Goal: Task Accomplishment & Management: Manage account settings

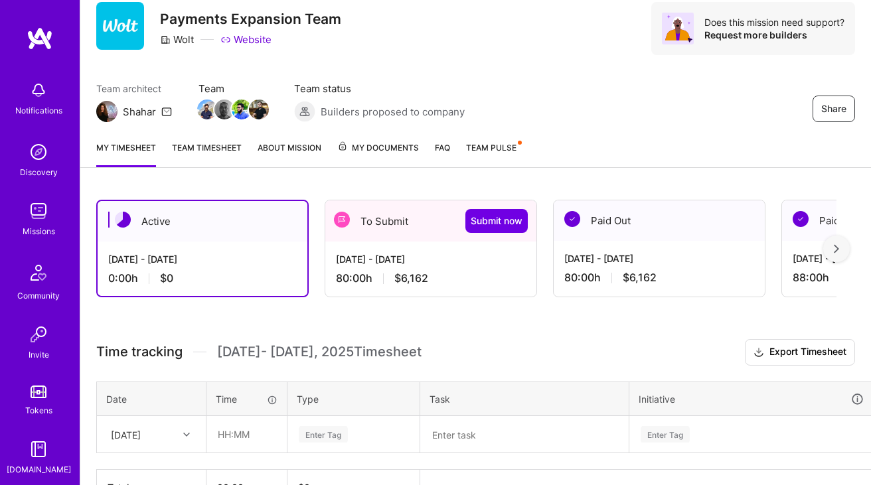
scroll to position [129, 0]
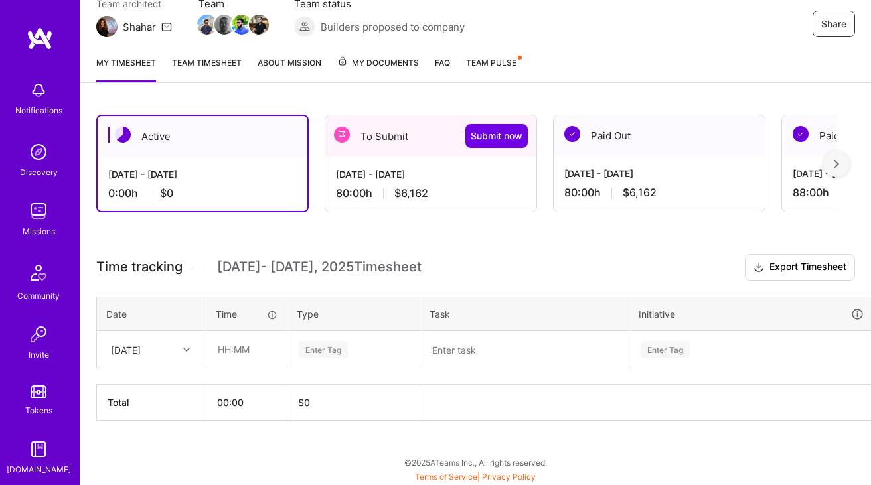
click at [481, 178] on div "[DATE] - [DATE]" at bounding box center [431, 174] width 190 height 14
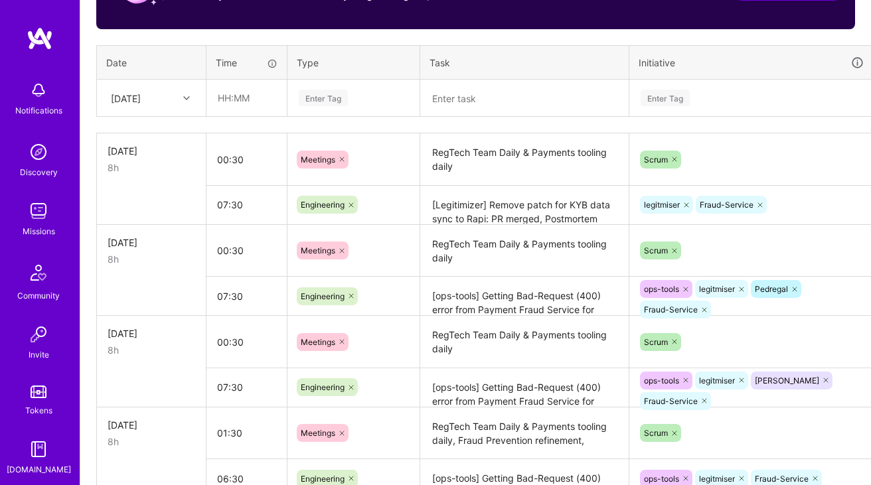
scroll to position [475, 0]
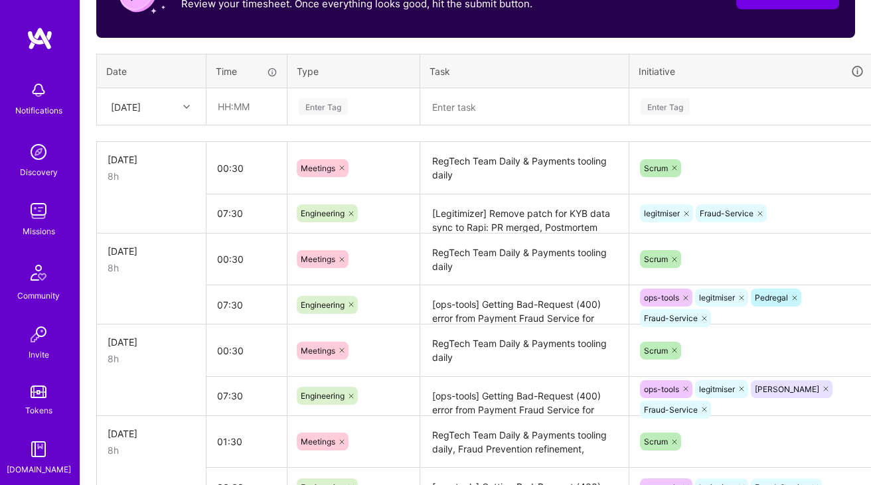
click at [139, 100] on div "[DATE]" at bounding box center [126, 107] width 30 height 14
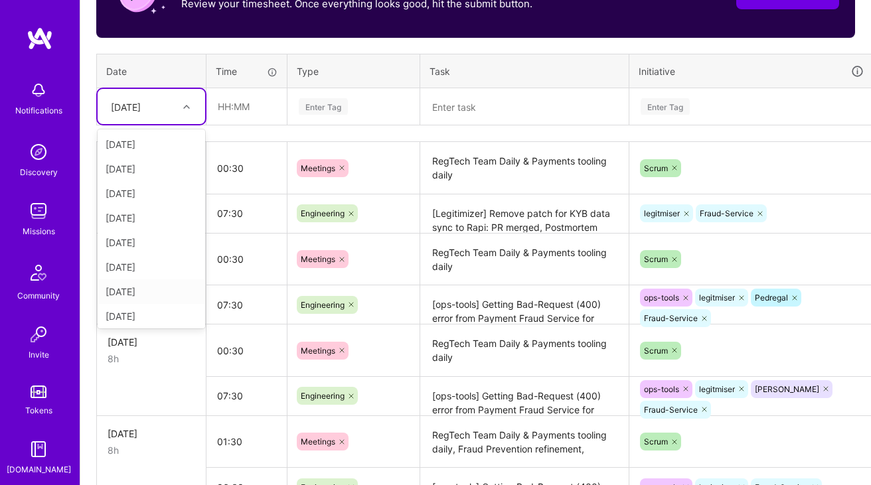
scroll to position [150, 0]
click at [127, 310] on div "[DATE]" at bounding box center [151, 313] width 107 height 25
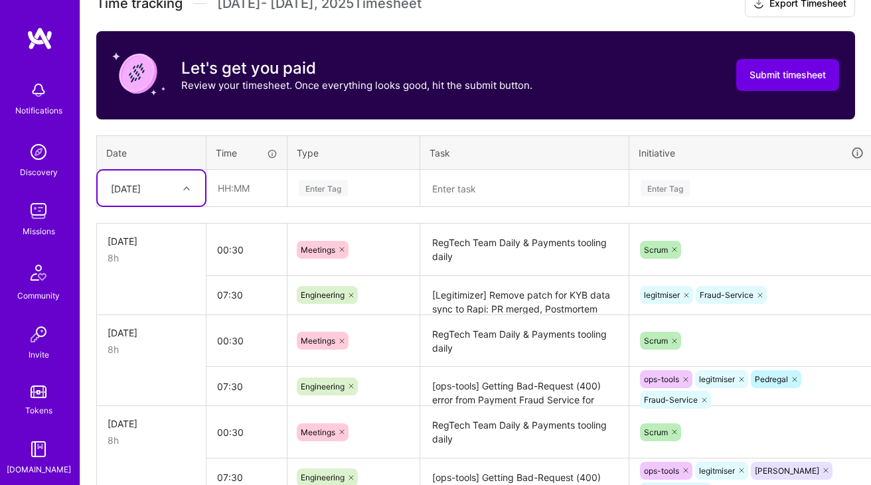
scroll to position [392, 0]
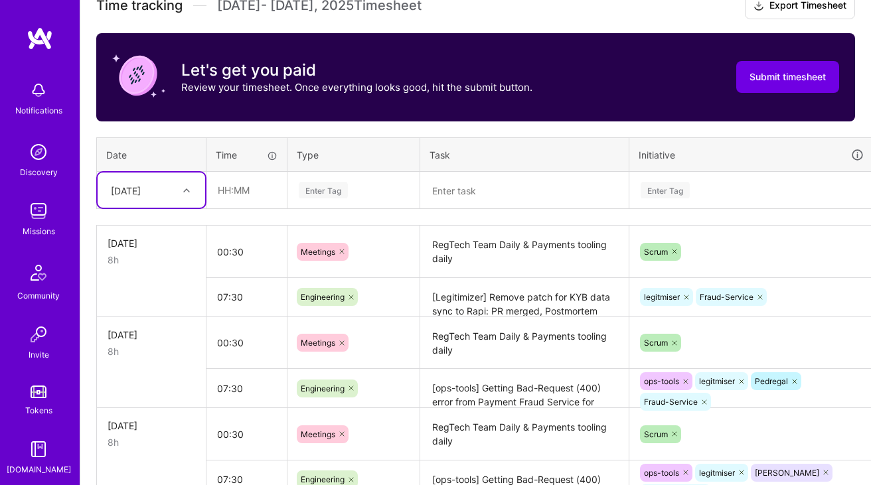
click at [169, 181] on div "[DATE]" at bounding box center [141, 190] width 74 height 22
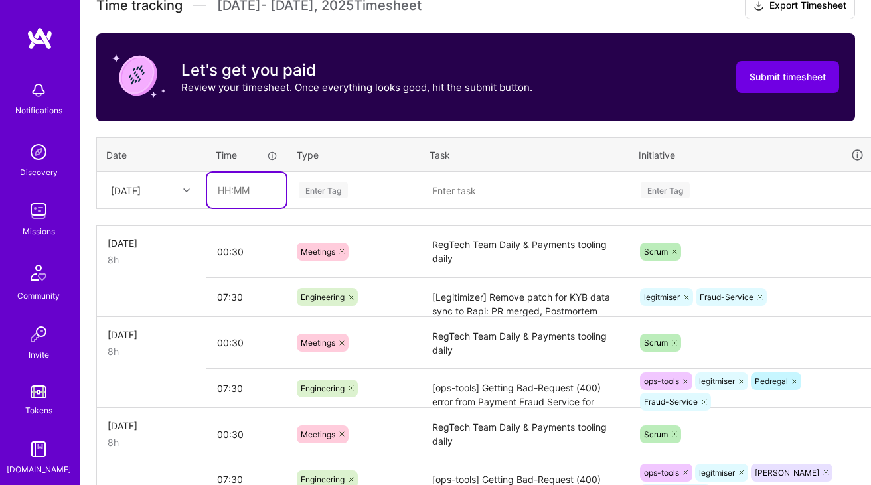
click at [242, 192] on input "text" at bounding box center [246, 190] width 79 height 35
type input "00:30"
click at [319, 194] on div "Enter Tag" at bounding box center [323, 190] width 49 height 21
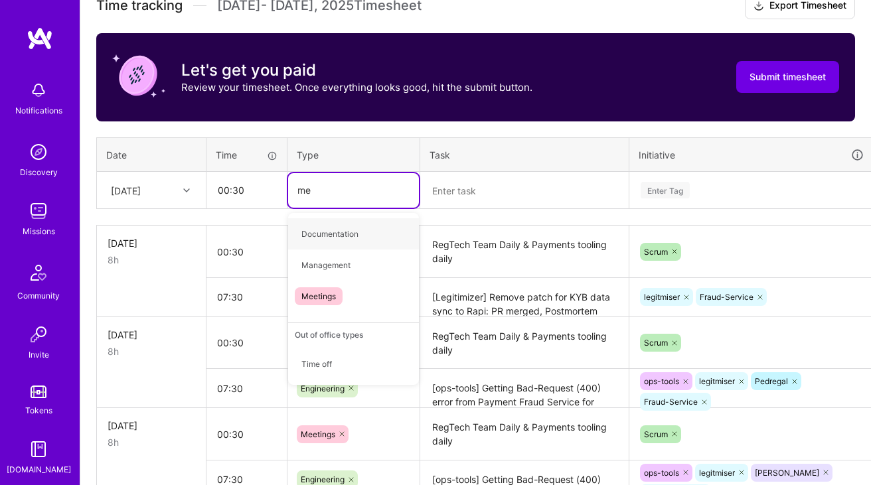
type input "mee"
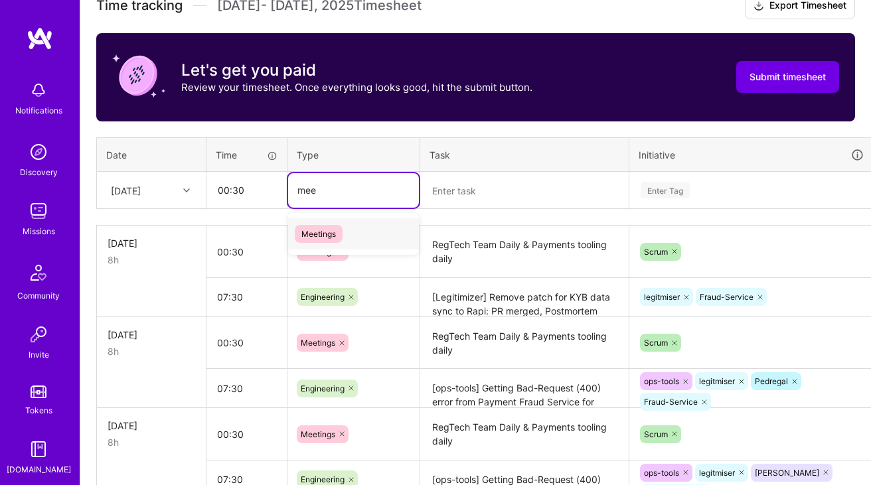
click at [322, 236] on span "Meetings" at bounding box center [319, 234] width 48 height 18
click at [482, 188] on textarea at bounding box center [524, 190] width 206 height 35
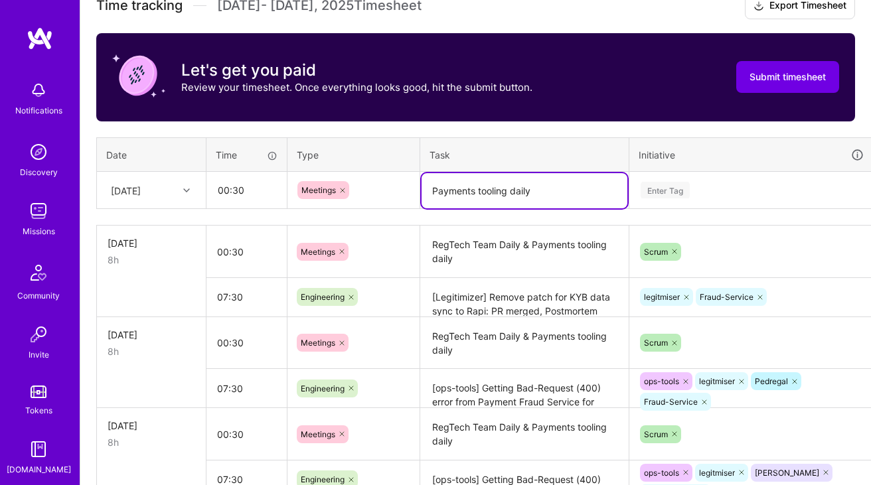
type textarea "Payments tooling daily"
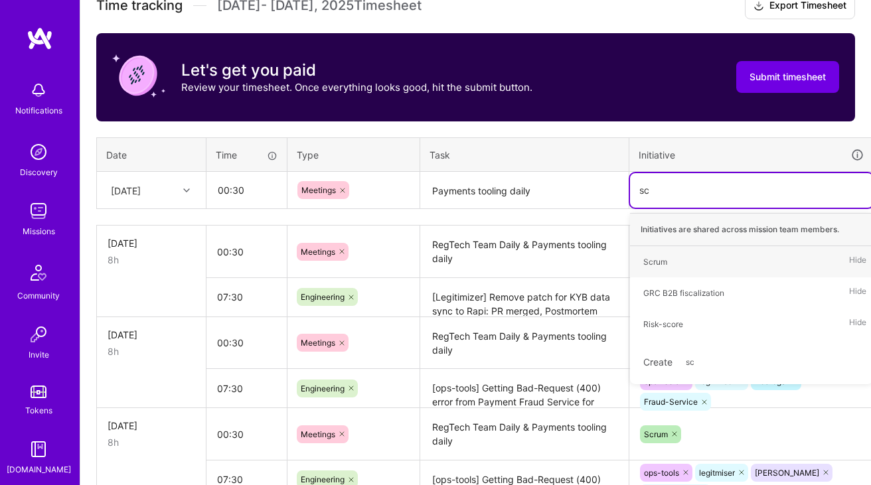
type input "scr"
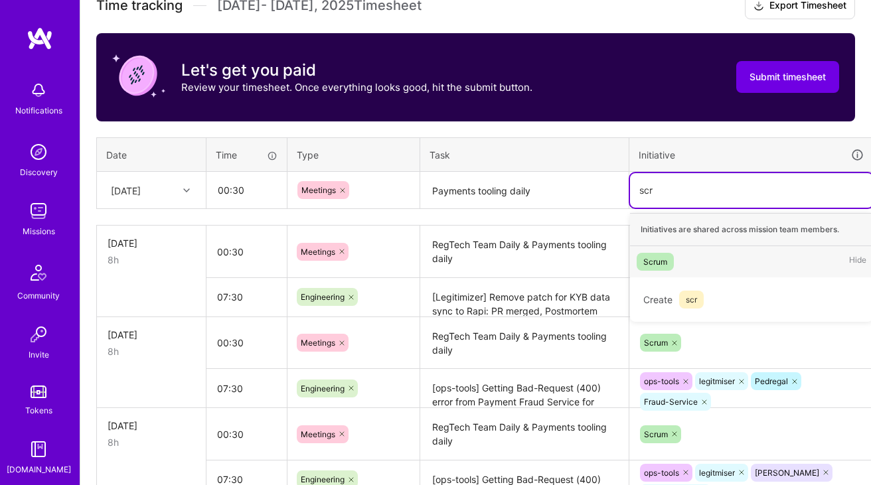
click at [715, 257] on div "Scrum Hide" at bounding box center [751, 261] width 243 height 31
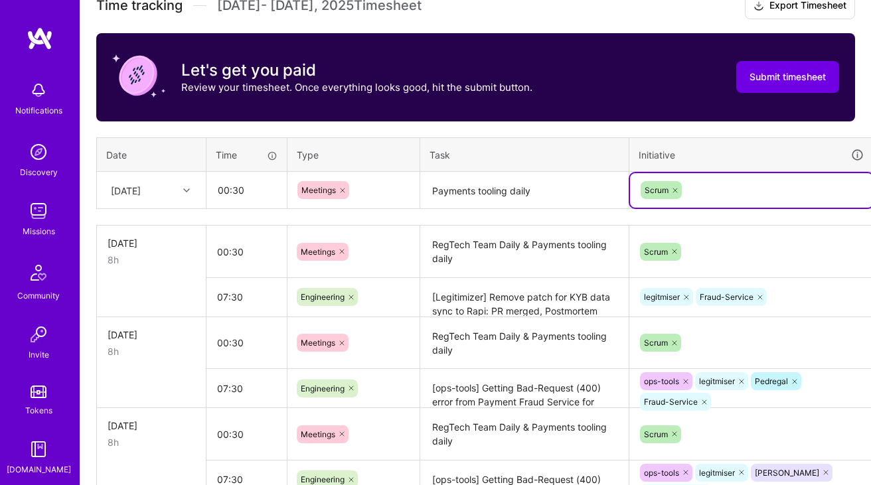
scroll to position [392, 48]
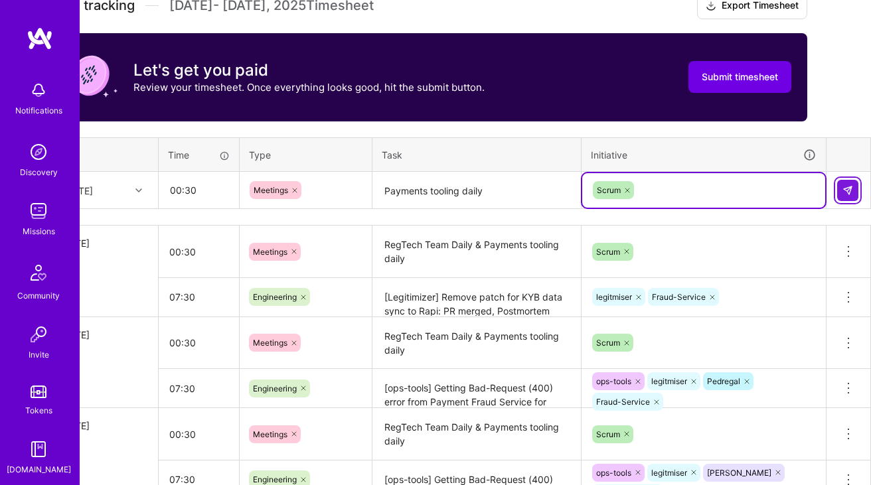
click at [843, 186] on img at bounding box center [847, 190] width 11 height 11
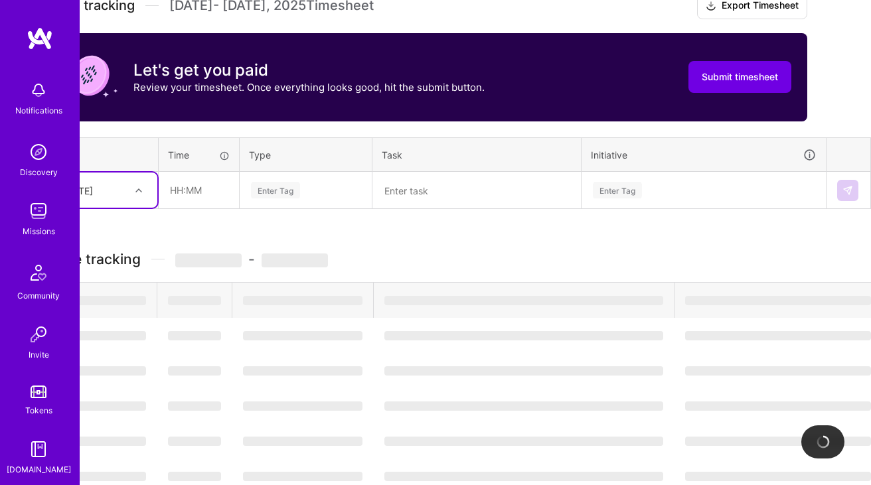
scroll to position [392, 0]
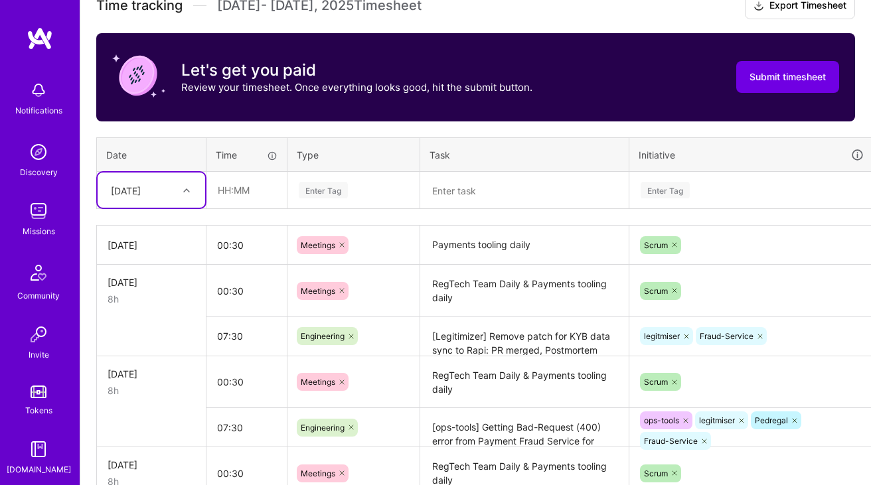
click at [193, 197] on div at bounding box center [188, 190] width 21 height 17
click at [281, 147] on th "Time" at bounding box center [246, 154] width 81 height 35
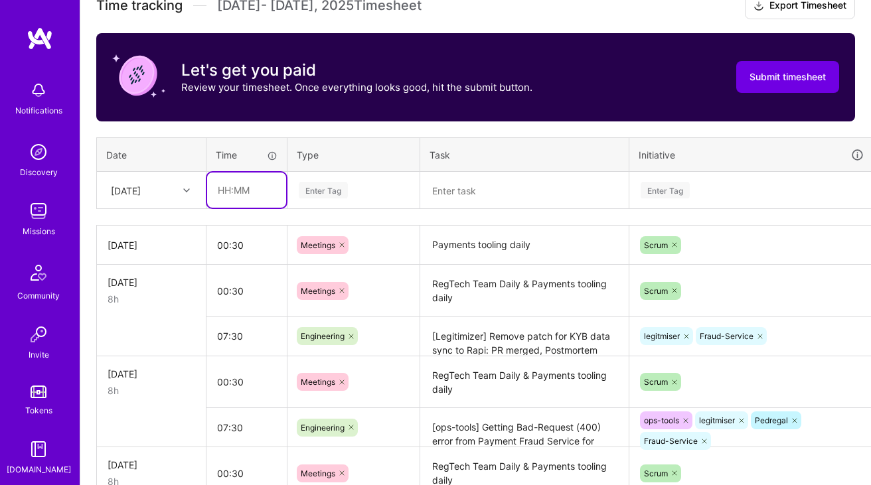
click at [240, 183] on input "text" at bounding box center [246, 190] width 79 height 35
type input "07:30"
click at [344, 182] on div "Enter Tag" at bounding box center [323, 190] width 49 height 21
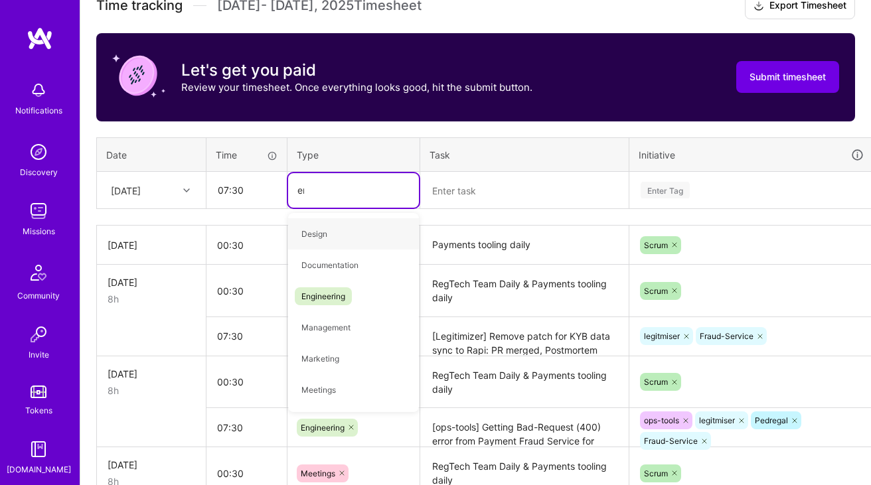
type input "eng"
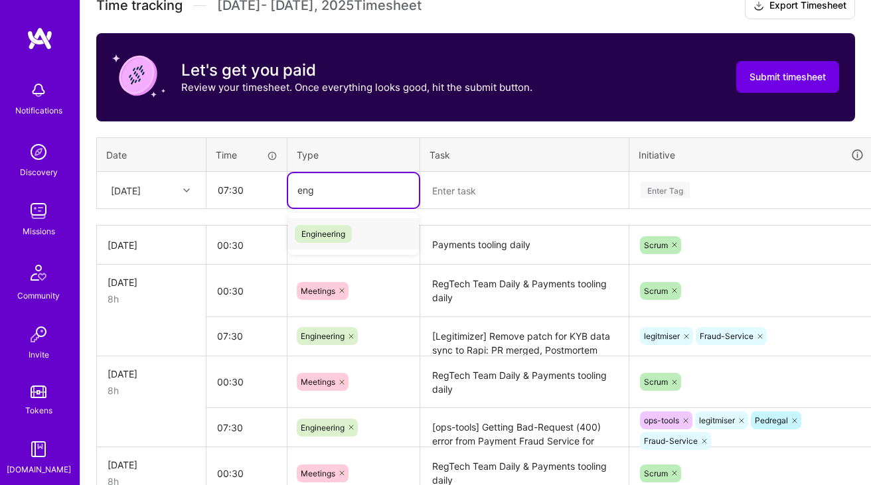
click at [335, 237] on span "Engineering" at bounding box center [323, 234] width 57 height 18
click at [463, 183] on textarea at bounding box center [524, 190] width 206 height 35
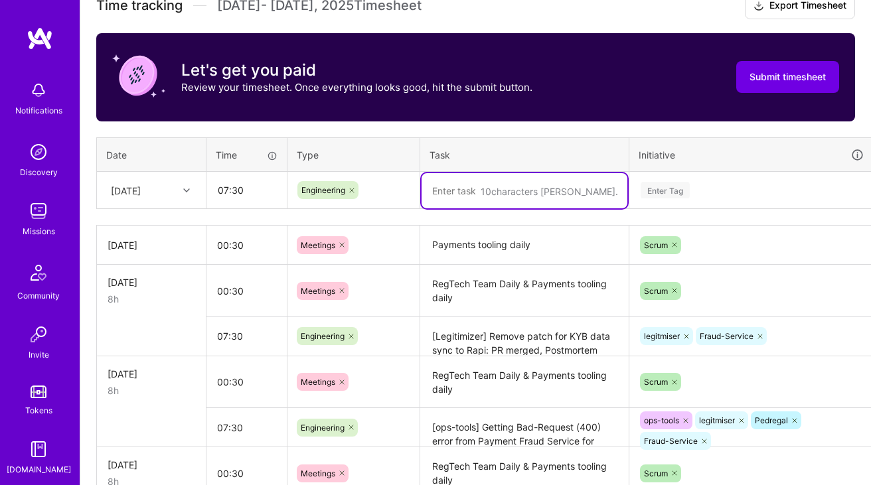
paste textarea "-> requested & verified access for heimdall on prod -> Verify heimdall accessib…"
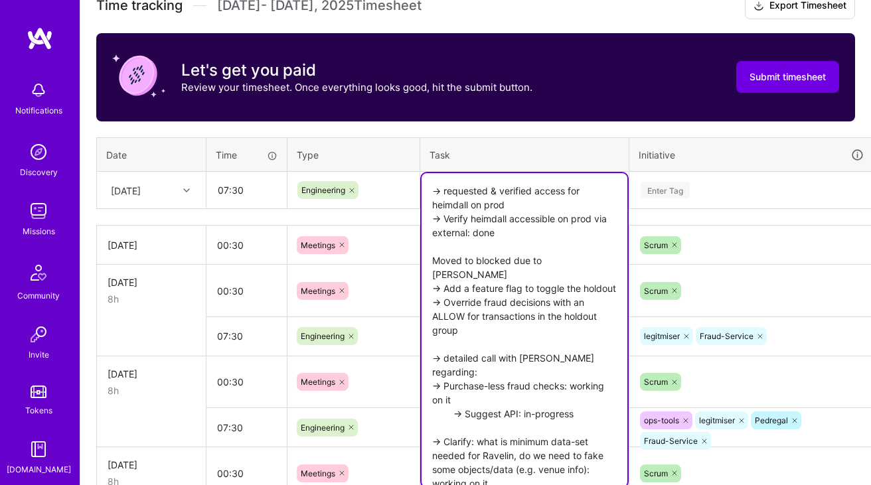
click at [693, 168] on th "Initiative" at bounding box center [751, 154] width 245 height 35
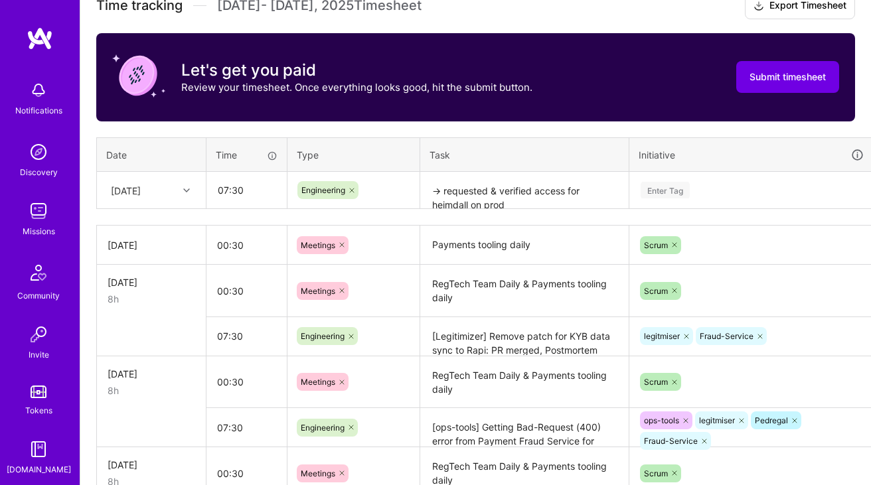
click at [534, 204] on textarea "-> requested & verified access for heimdall on prod -> Verify heimdall accessib…" at bounding box center [524, 190] width 206 height 35
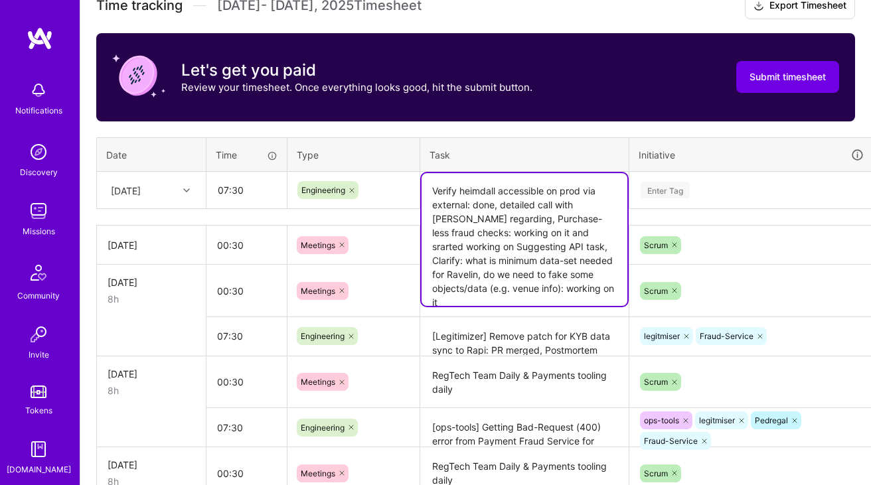
type textarea "Verify heimdall accessible on prod via external: done, detailed call with [PERS…"
click at [704, 182] on div "Enter Tag" at bounding box center [751, 190] width 224 height 17
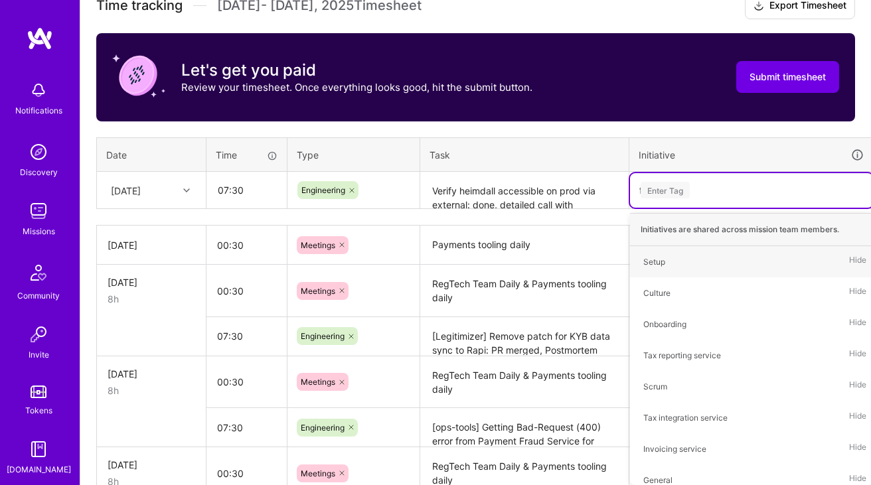
type input "fra"
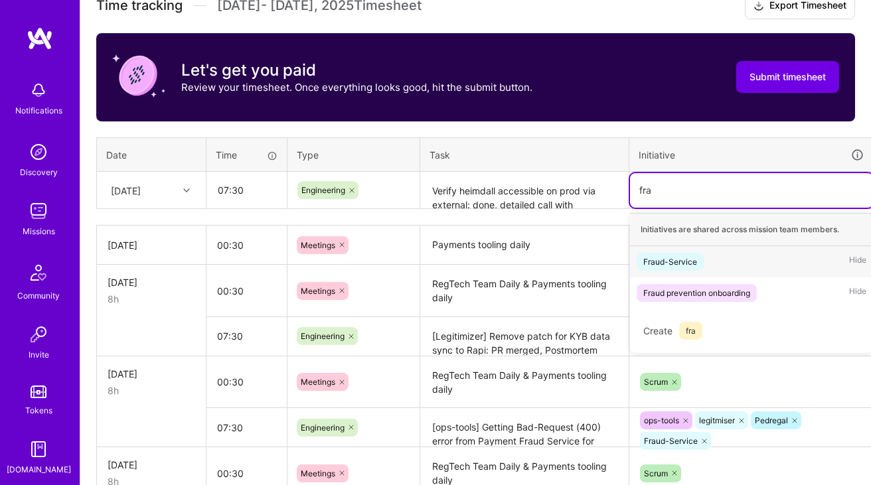
click at [695, 261] on div "Fraud-Service" at bounding box center [670, 262] width 54 height 14
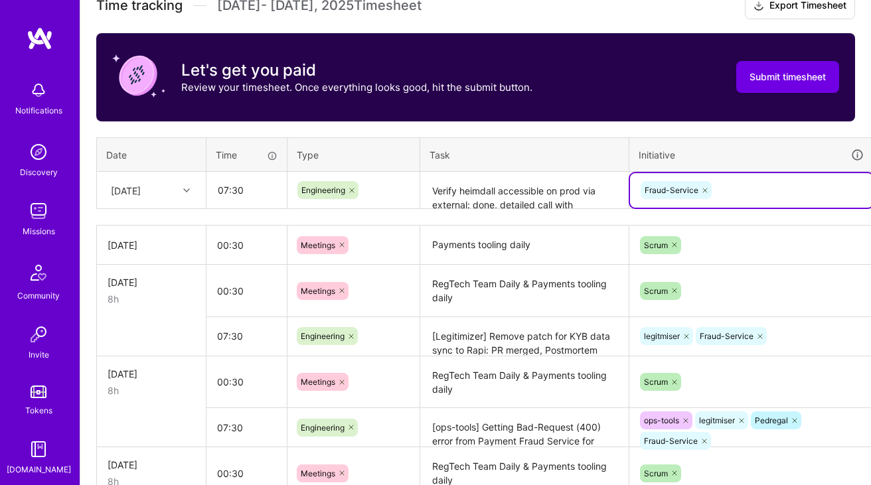
click at [532, 191] on textarea "Verify heimdall accessible on prod via external: done, detailed call with [PERS…" at bounding box center [524, 190] width 206 height 35
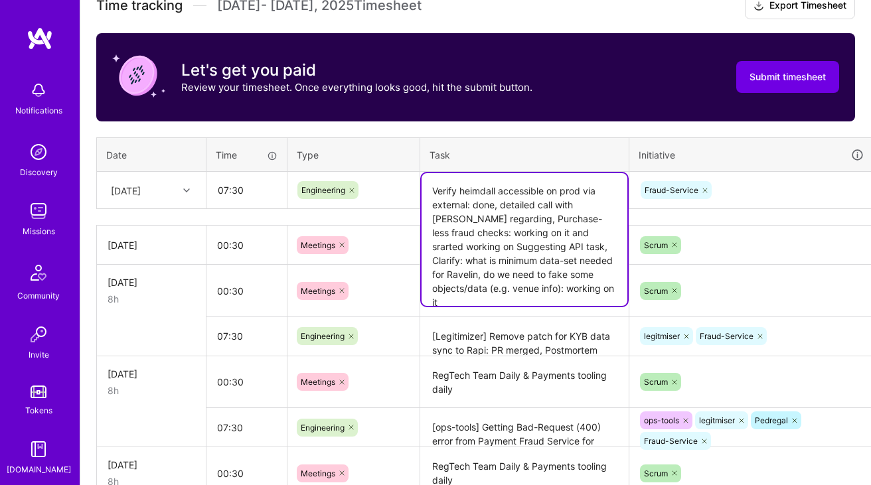
click at [749, 186] on div "Fraud-Service" at bounding box center [751, 190] width 224 height 21
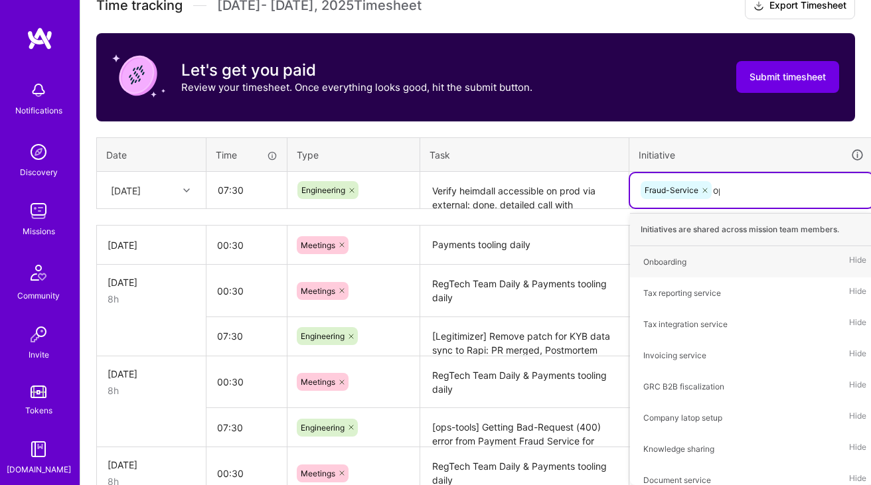
type input "ops"
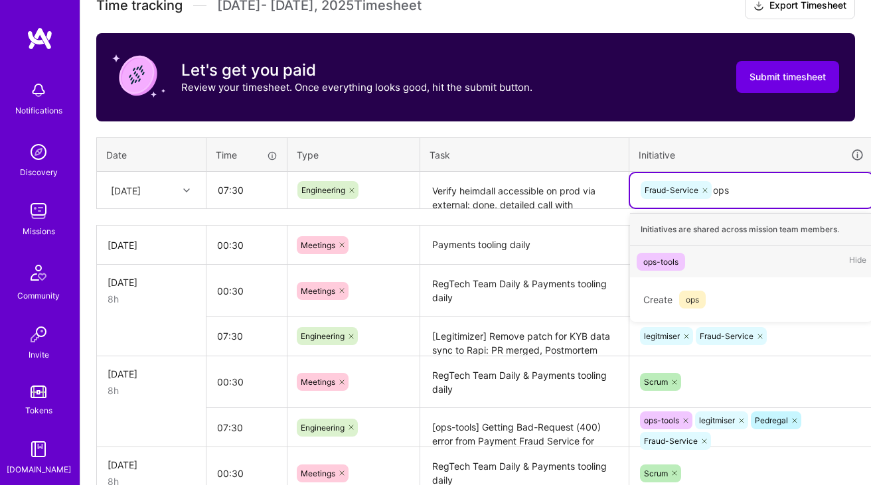
click at [681, 263] on span "ops-tools" at bounding box center [660, 262] width 48 height 18
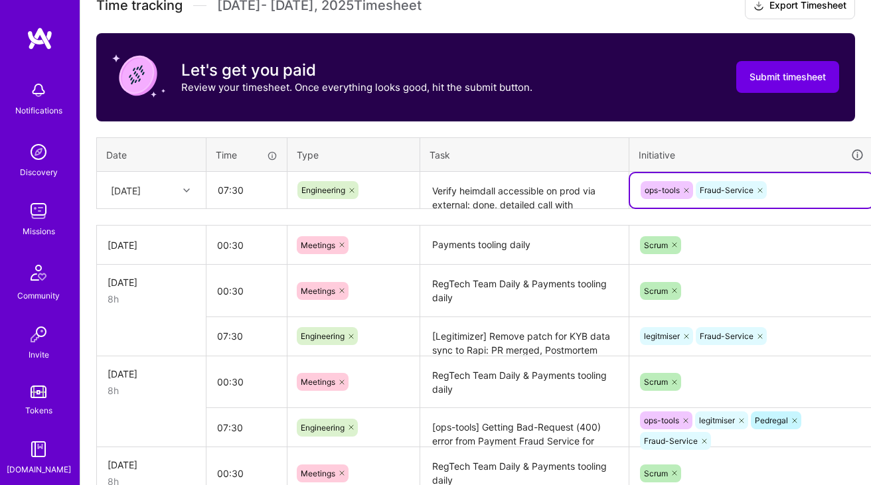
click at [567, 180] on textarea "Verify heimdall accessible on prod via external: done, detailed call with [PERS…" at bounding box center [524, 190] width 206 height 35
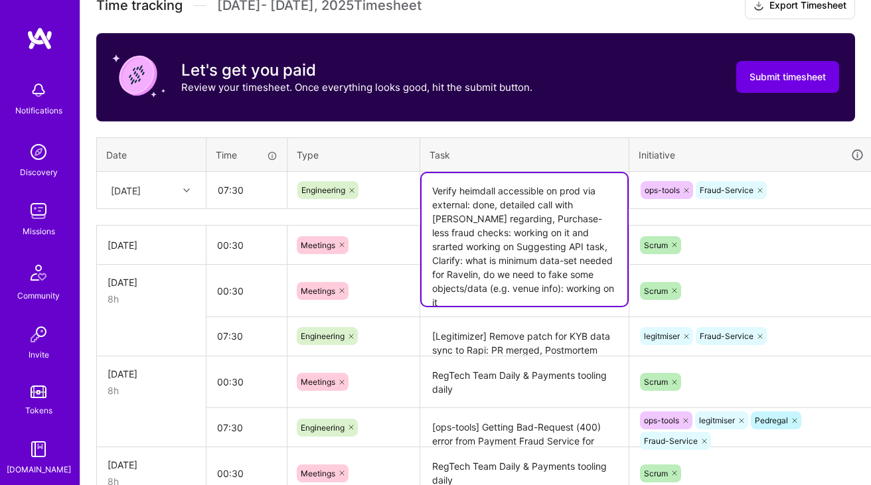
scroll to position [392, 48]
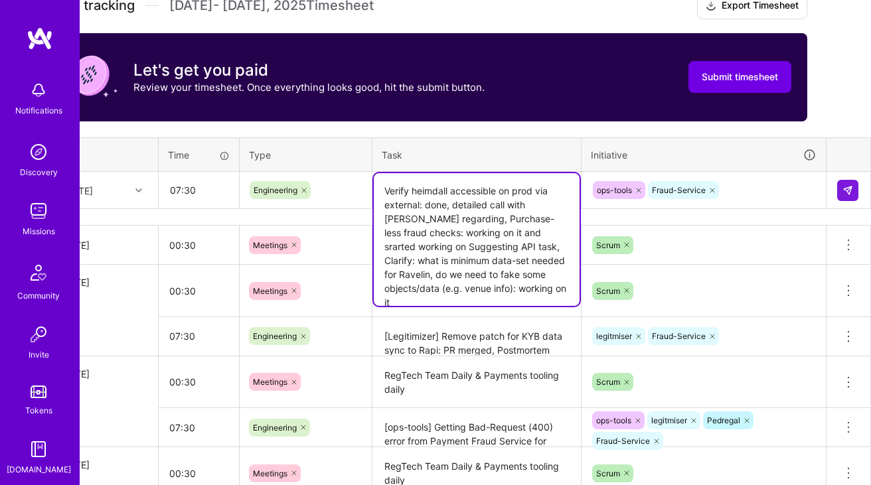
click at [692, 144] on th "Initiative" at bounding box center [703, 154] width 245 height 35
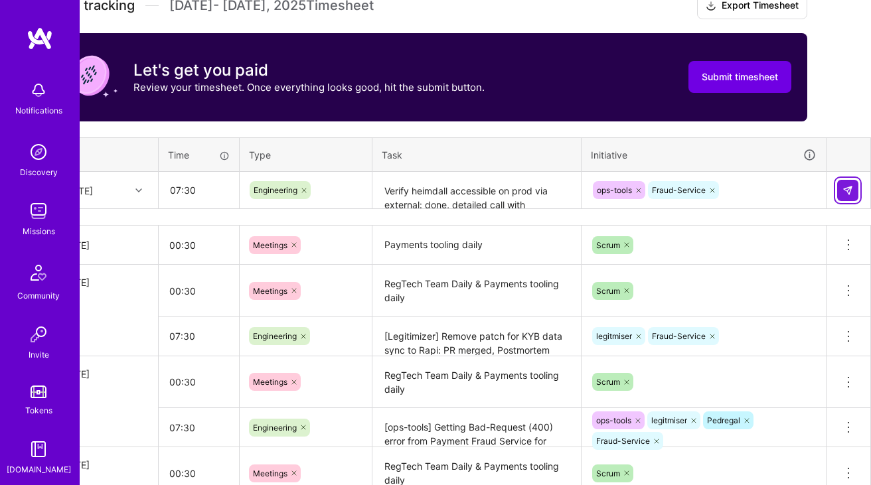
click at [855, 189] on button at bounding box center [847, 190] width 21 height 21
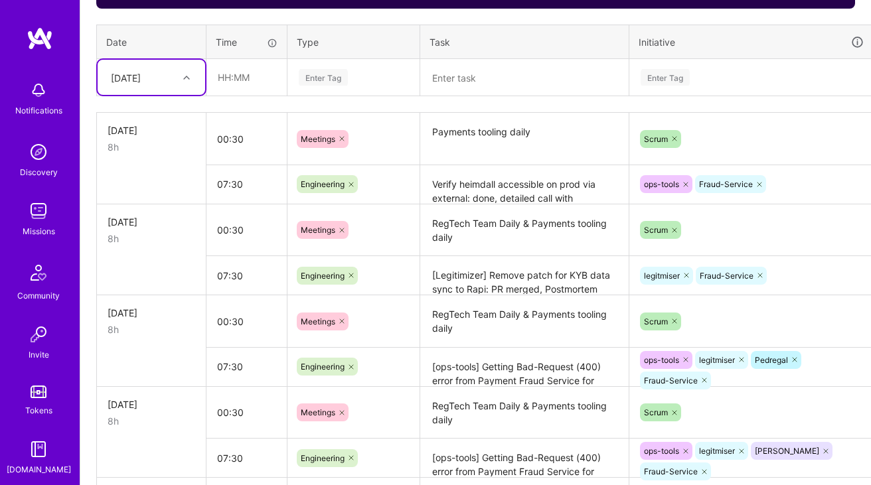
scroll to position [496, 0]
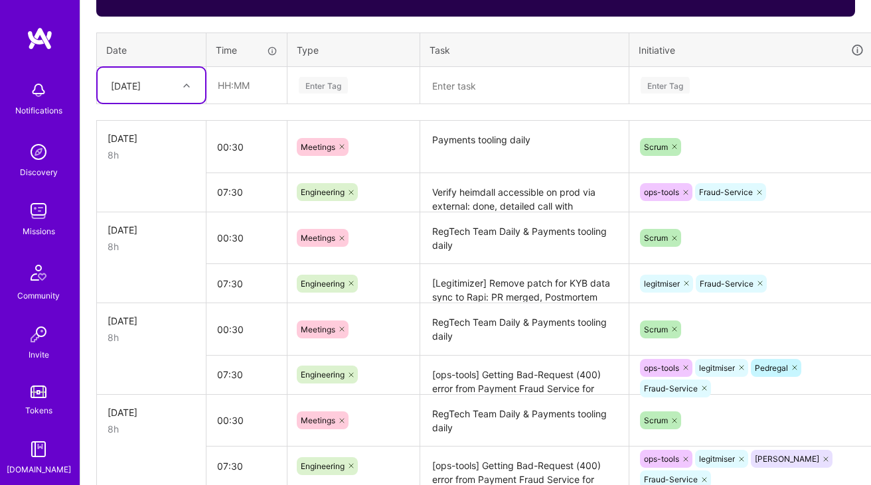
click at [586, 202] on textarea "Verify heimdall accessible on prod via external: done, detailed call with [PERS…" at bounding box center [524, 193] width 206 height 36
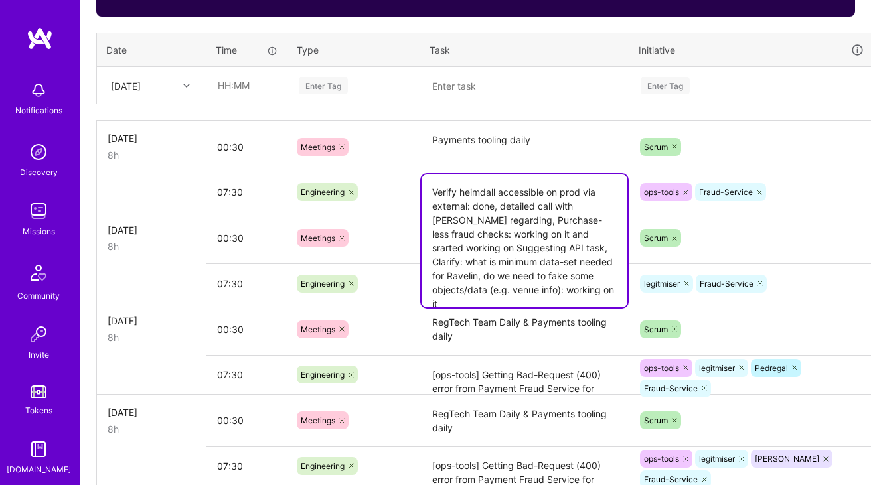
click at [545, 271] on textarea "Verify heimdall accessible on prod via external: done, detailed call with [PERS…" at bounding box center [524, 241] width 206 height 133
click at [523, 337] on textarea "RegTech Team Daily & Payments tooling daily" at bounding box center [524, 330] width 206 height 50
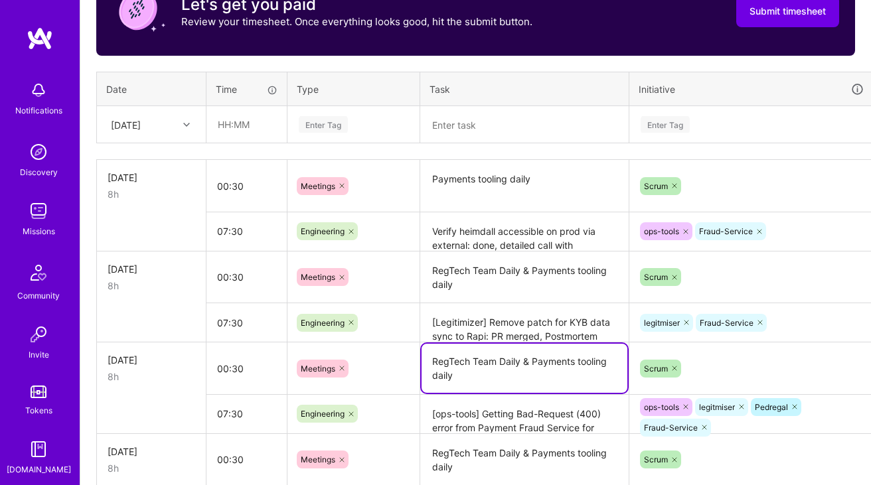
scroll to position [454, 0]
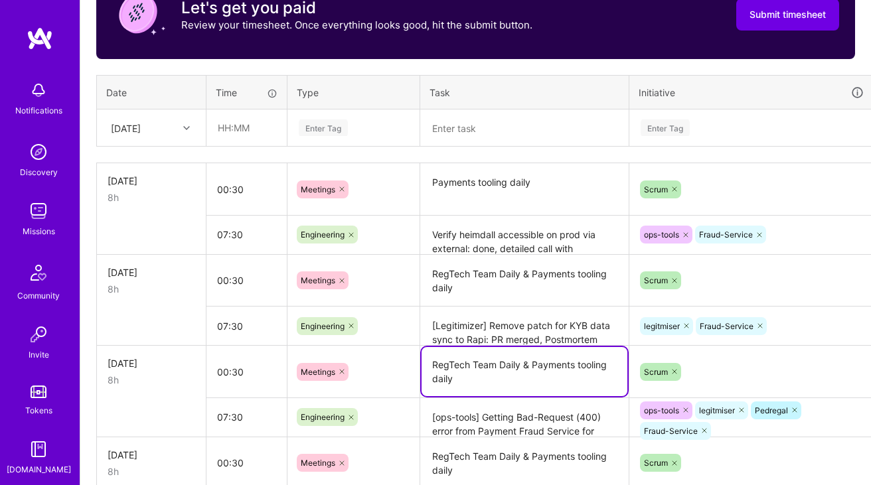
click at [549, 242] on textarea "Verify heimdall accessible on prod via external: done, detailed call with [PERS…" at bounding box center [524, 235] width 206 height 37
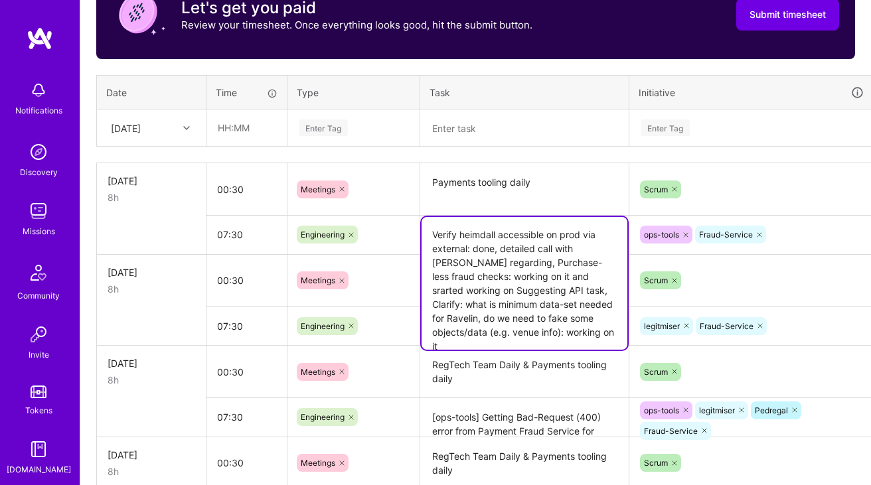
click at [520, 351] on textarea "RegTech Team Daily & Payments tooling daily" at bounding box center [524, 372] width 206 height 50
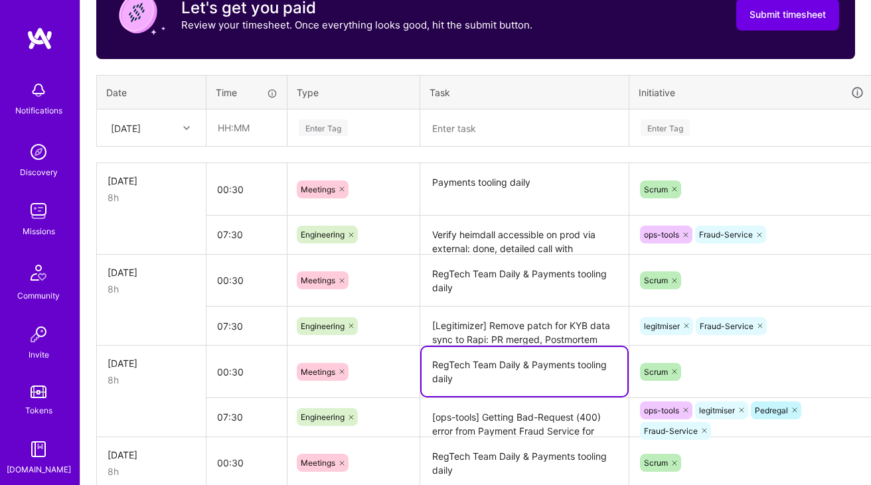
click at [520, 215] on td "Verify heimdall accessible on prod via external: done, detailed call with [PERS…" at bounding box center [524, 234] width 209 height 39
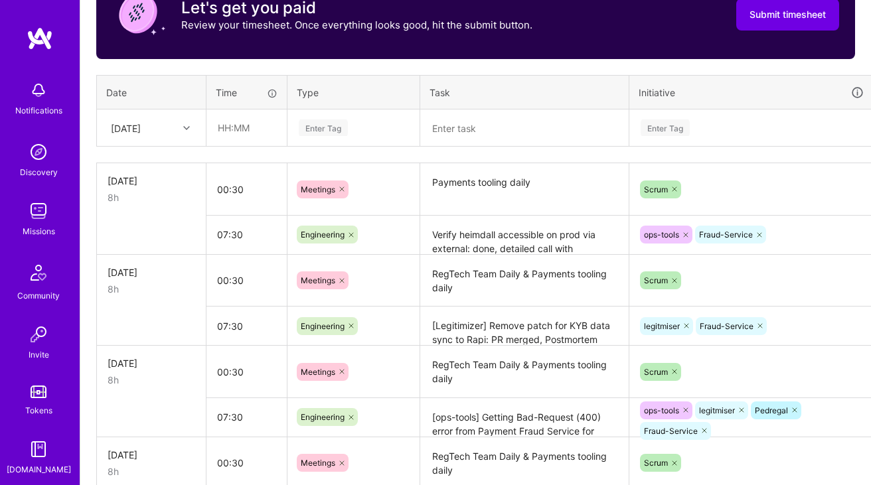
click at [516, 200] on textarea "Payments tooling daily" at bounding box center [524, 190] width 206 height 50
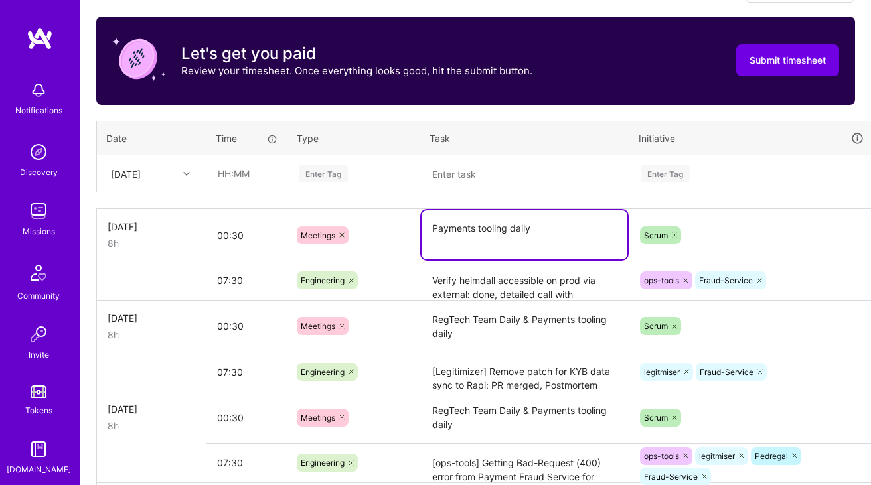
scroll to position [404, 0]
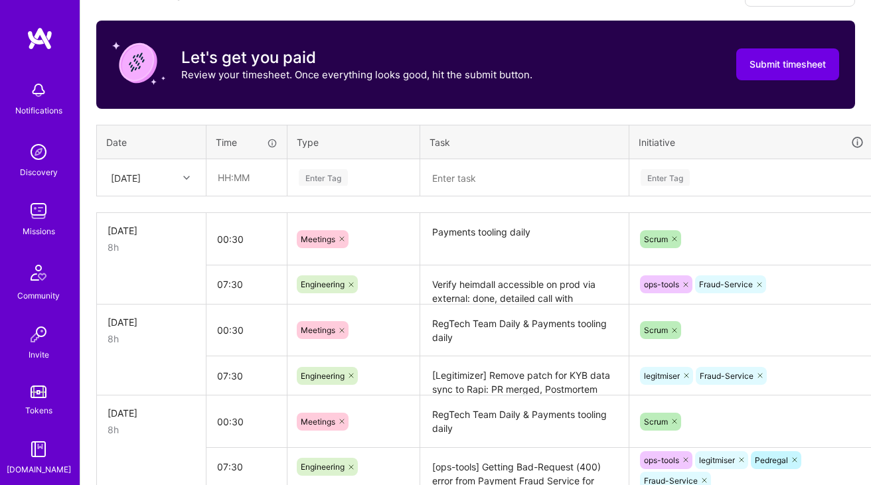
click at [492, 149] on th "Task" at bounding box center [524, 142] width 209 height 35
click at [506, 143] on th "Task" at bounding box center [524, 142] width 209 height 35
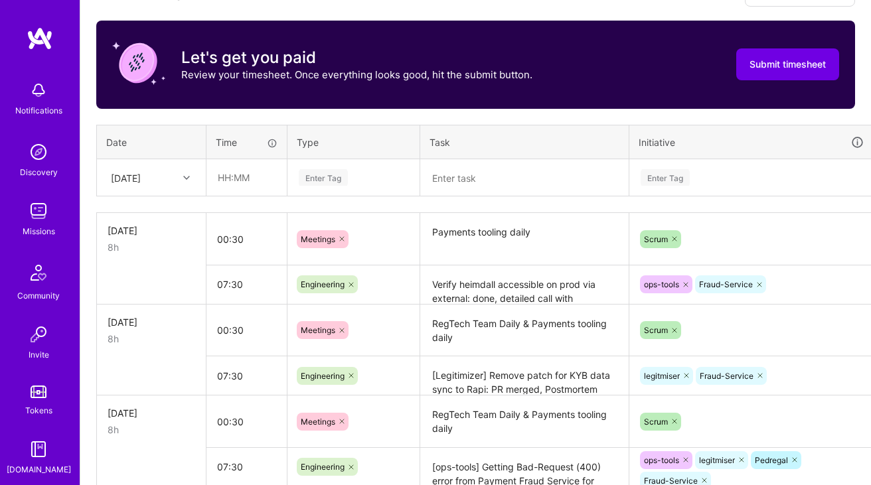
click at [506, 143] on th "Task" at bounding box center [524, 142] width 209 height 35
click at [488, 133] on th "Task" at bounding box center [524, 142] width 209 height 35
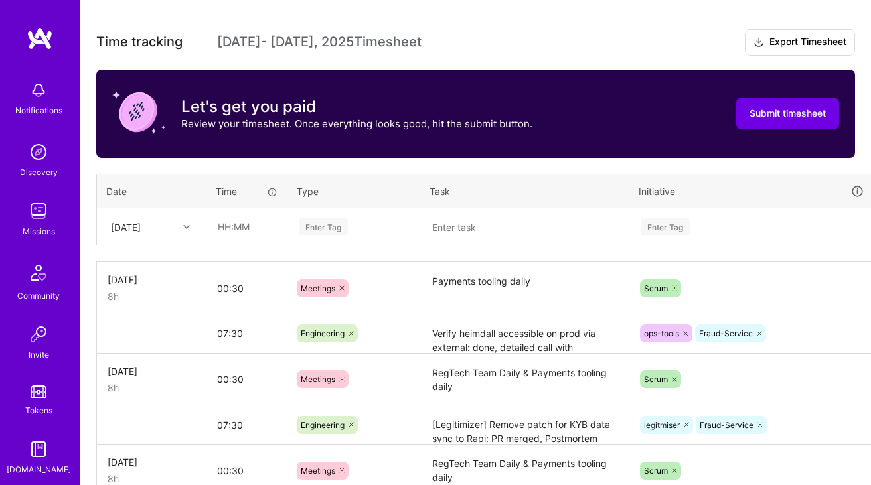
scroll to position [350, 0]
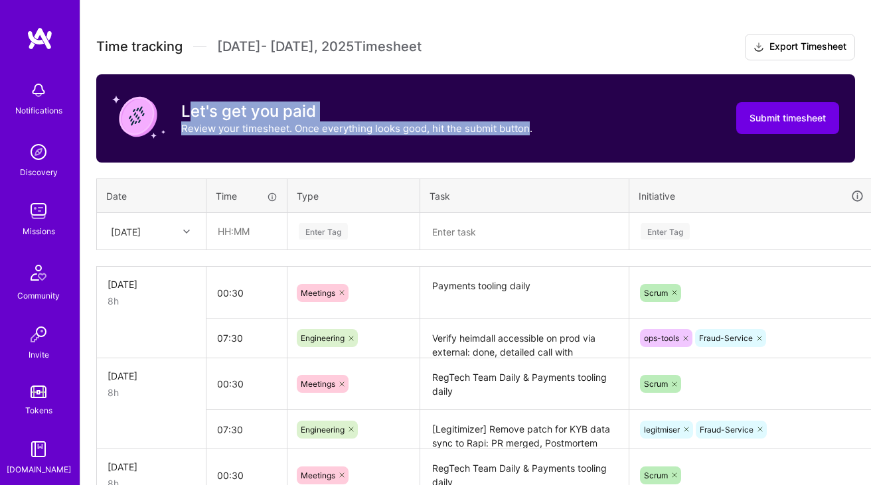
drag, startPoint x: 529, startPoint y: 133, endPoint x: 189, endPoint y: 106, distance: 340.8
click at [189, 106] on div "Let's get you paid Review your timesheet. Once everything looks good, hit the s…" at bounding box center [356, 119] width 351 height 34
click at [175, 109] on div "Let's get you paid Review your timesheet. Once everything looks good, hit the s…" at bounding box center [322, 118] width 420 height 56
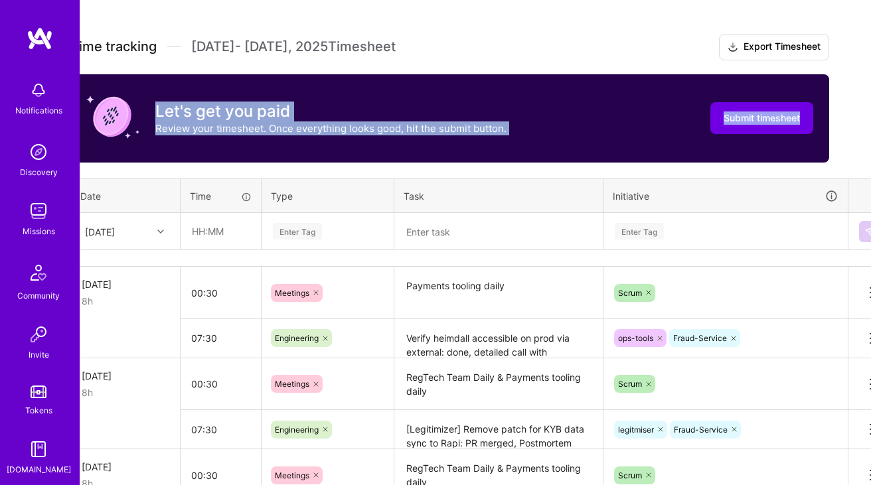
scroll to position [350, 48]
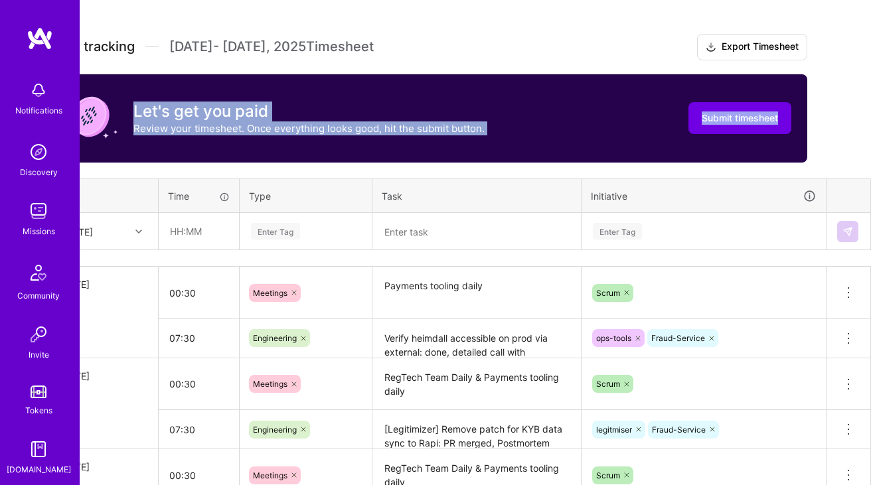
drag, startPoint x: 175, startPoint y: 109, endPoint x: 637, endPoint y: 129, distance: 462.9
click at [637, 129] on div "Let's get you paid Review your timesheet. Once everything looks good, hit the s…" at bounding box center [427, 118] width 758 height 88
click at [545, 129] on div "Let's get you paid Review your timesheet. Once everything looks good, hit the s…" at bounding box center [427, 118] width 758 height 88
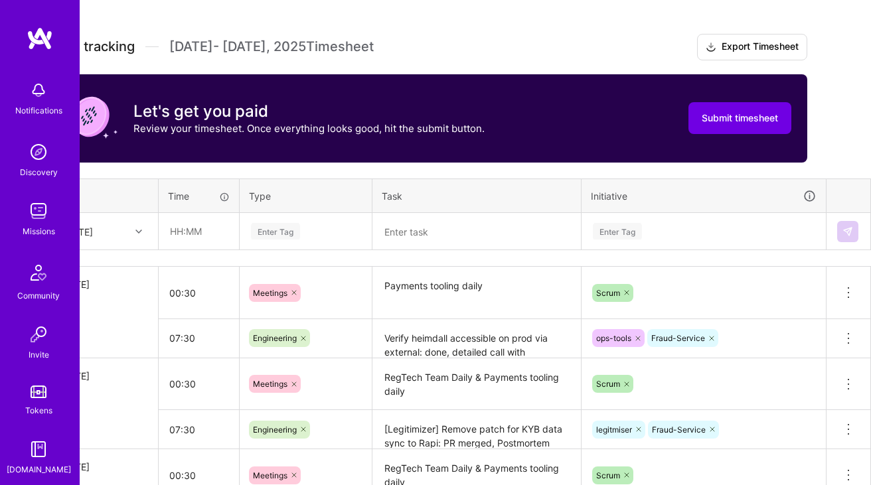
scroll to position [350, 0]
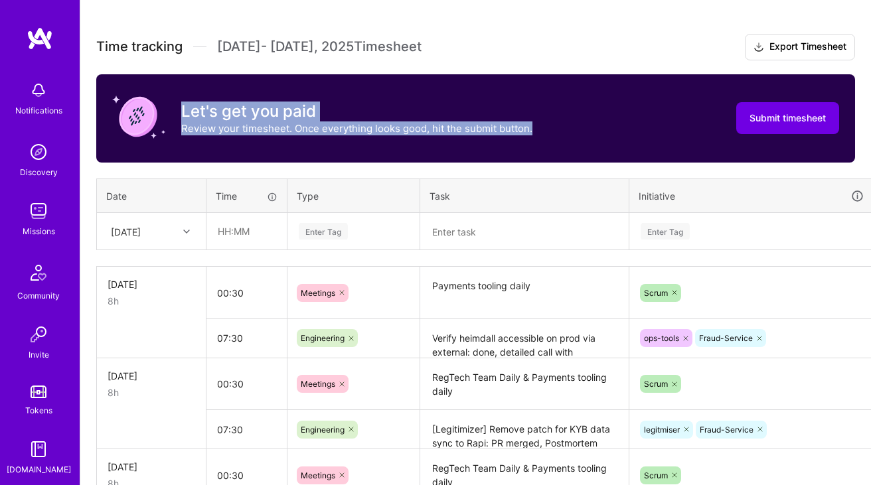
drag, startPoint x: 552, startPoint y: 127, endPoint x: 246, endPoint y: 95, distance: 307.6
click at [246, 95] on div "Let's get you paid Review your timesheet. Once everything looks good, hit the s…" at bounding box center [475, 118] width 758 height 88
click at [581, 86] on div "Let's get you paid Review your timesheet. Once everything looks good, hit the s…" at bounding box center [475, 118] width 758 height 88
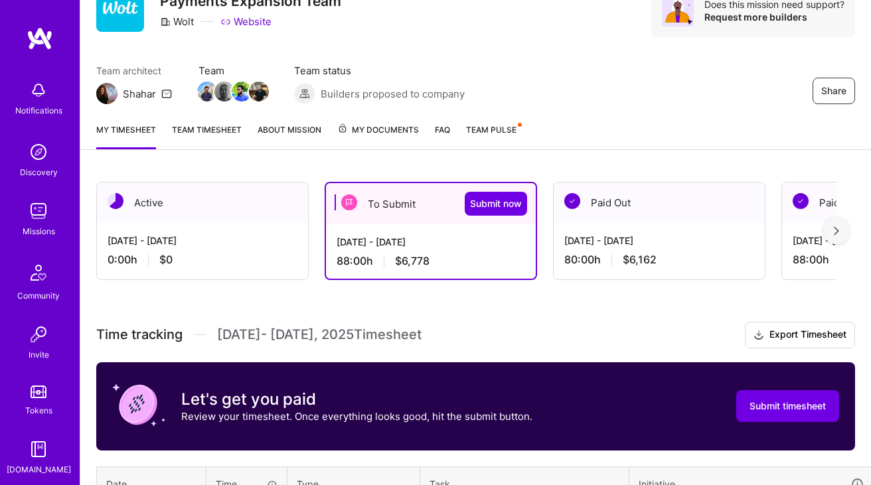
scroll to position [28, 0]
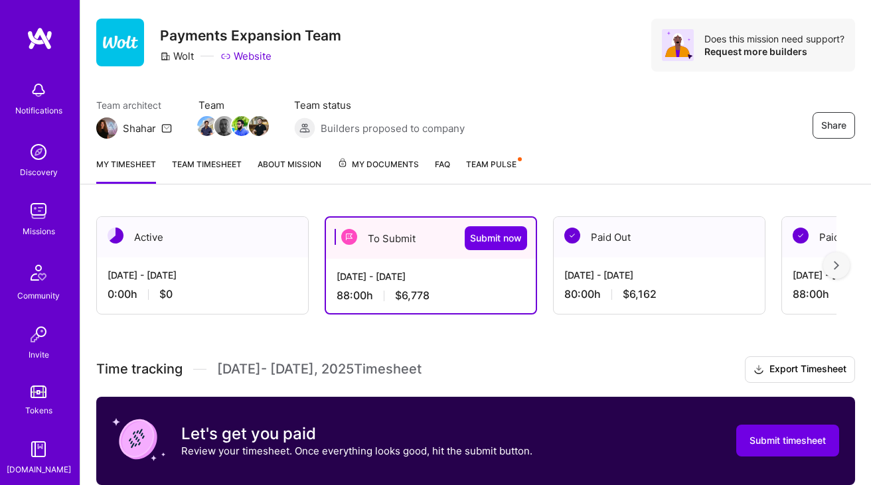
click at [232, 152] on div "My timesheet Team timesheet About Mission My Documents FAQ Team Pulse" at bounding box center [475, 166] width 790 height 38
click at [220, 157] on link "Team timesheet" at bounding box center [207, 170] width 70 height 27
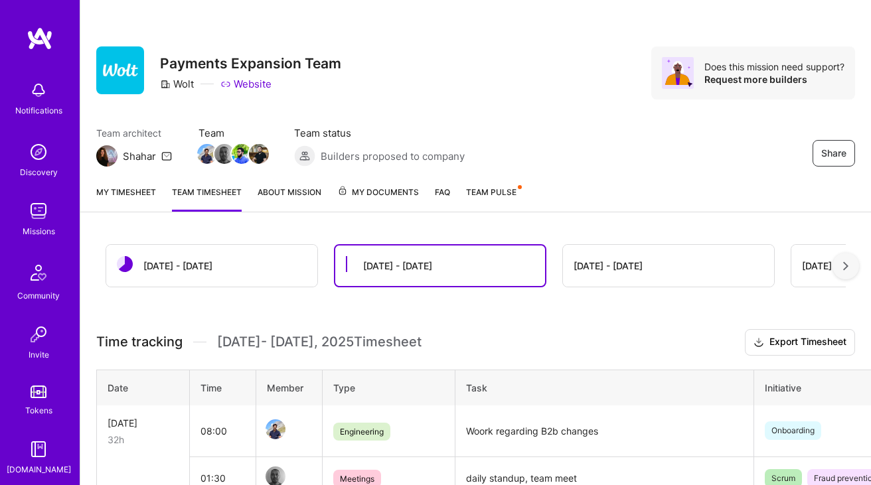
click at [126, 202] on link "My timesheet" at bounding box center [126, 198] width 60 height 27
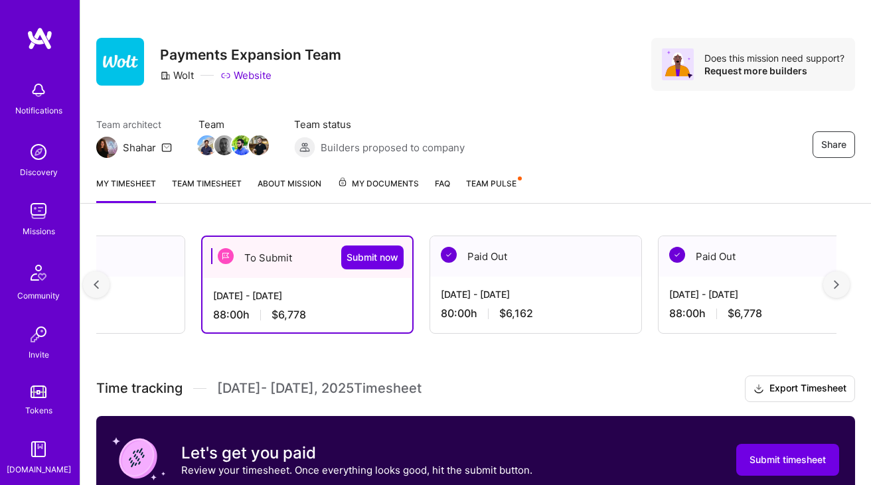
scroll to position [0, 139]
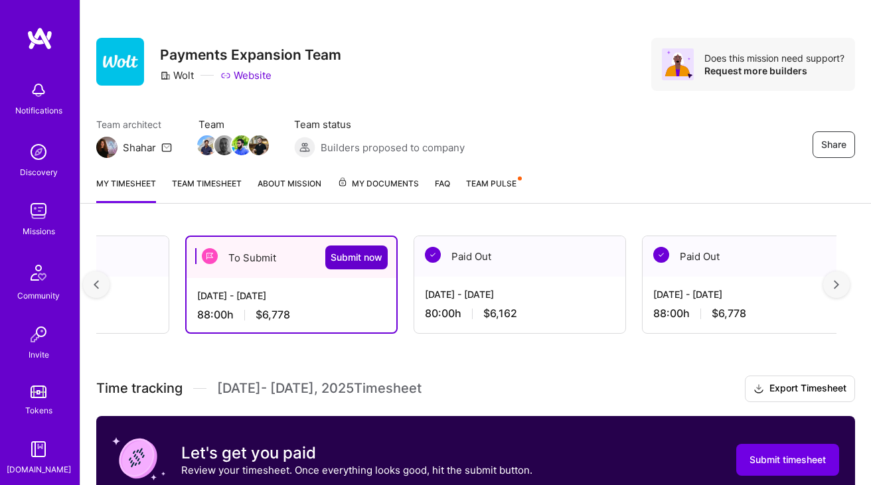
click at [377, 250] on button "Submit now" at bounding box center [356, 258] width 62 height 24
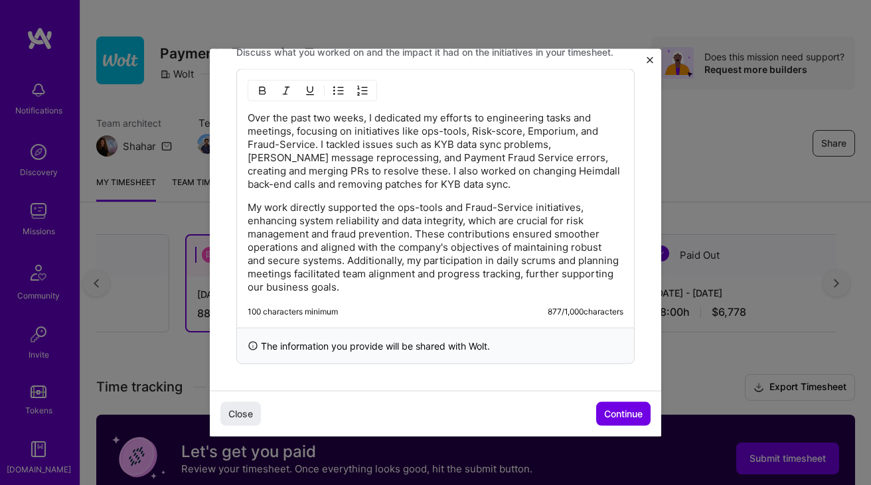
scroll to position [0, 0]
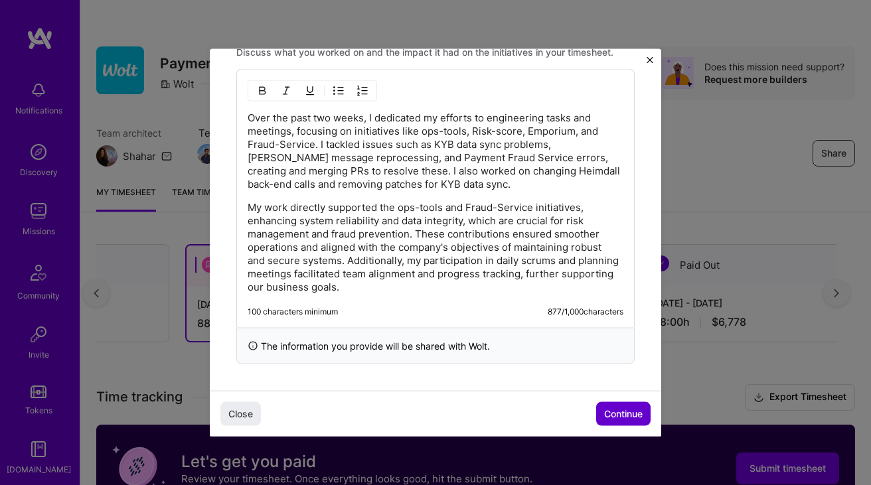
click at [623, 421] on button "Continue" at bounding box center [623, 414] width 54 height 24
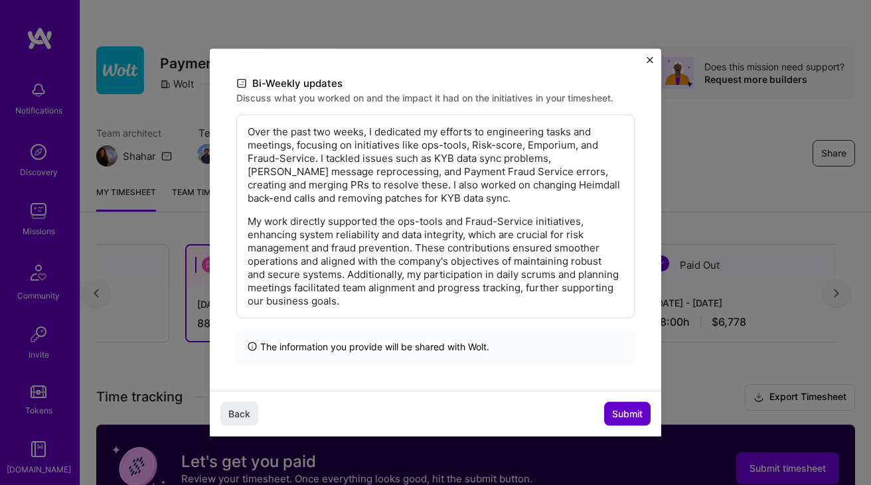
scroll to position [278, 0]
click at [619, 414] on span "Submit" at bounding box center [627, 413] width 31 height 13
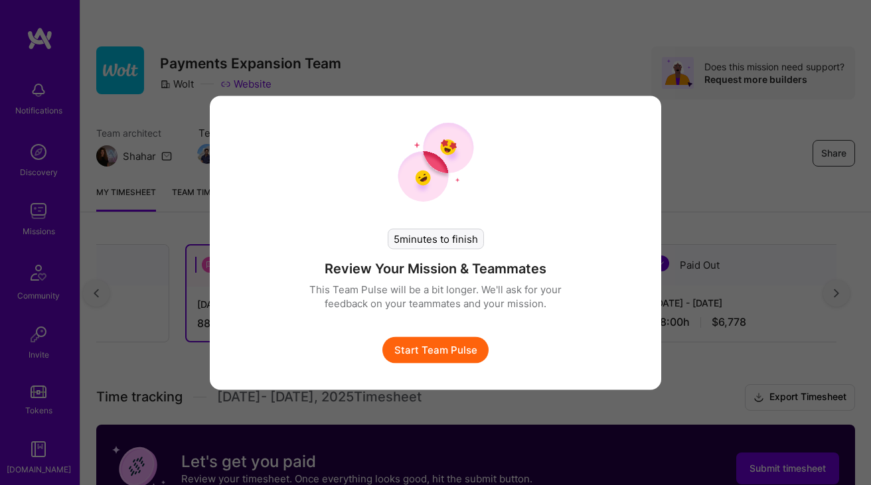
click at [421, 350] on button "Start Team Pulse" at bounding box center [435, 349] width 106 height 27
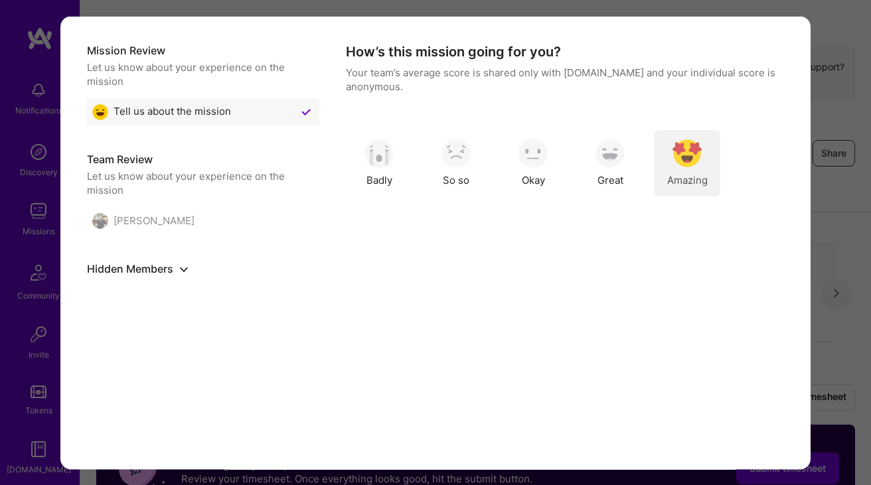
click at [680, 157] on img "modal" at bounding box center [686, 153] width 29 height 29
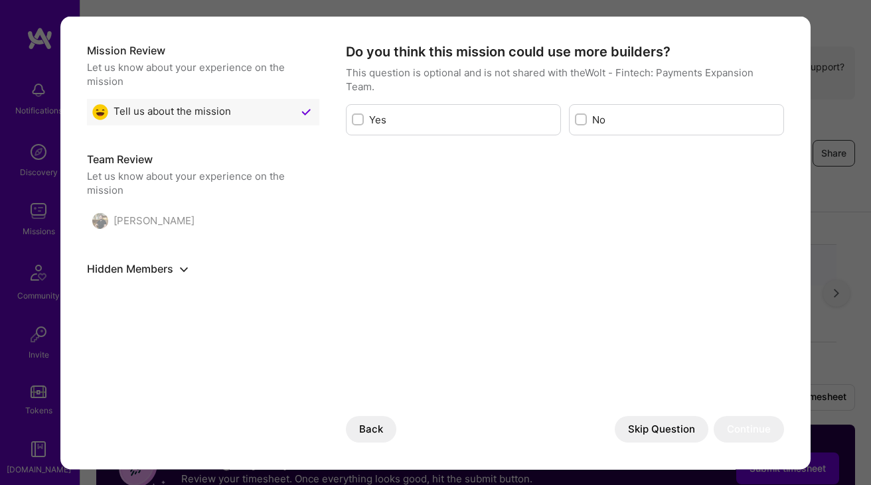
click at [651, 431] on button "Skip Question" at bounding box center [661, 429] width 94 height 27
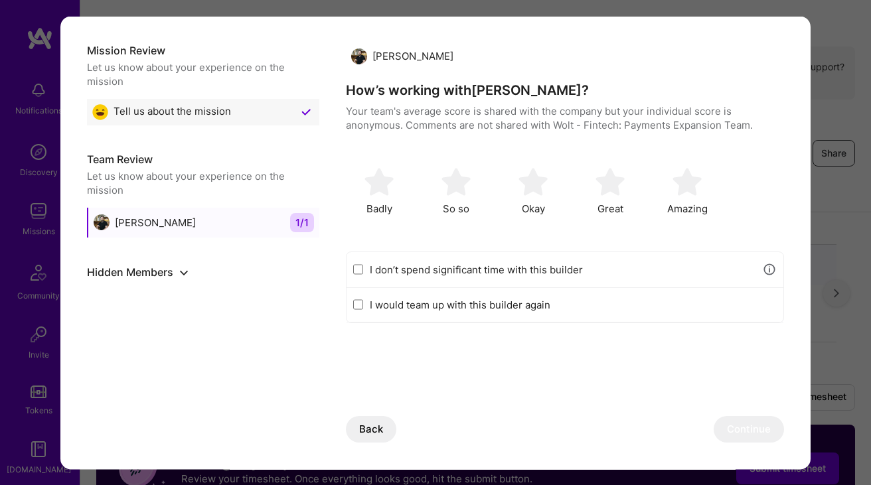
click at [440, 271] on label "I don’t spend significant time with this builder" at bounding box center [563, 269] width 386 height 14
click at [363, 271] on input "I don’t spend significant time with this builder" at bounding box center [358, 269] width 10 height 11
checkbox input "true"
click at [737, 425] on button "Continue" at bounding box center [748, 429] width 70 height 27
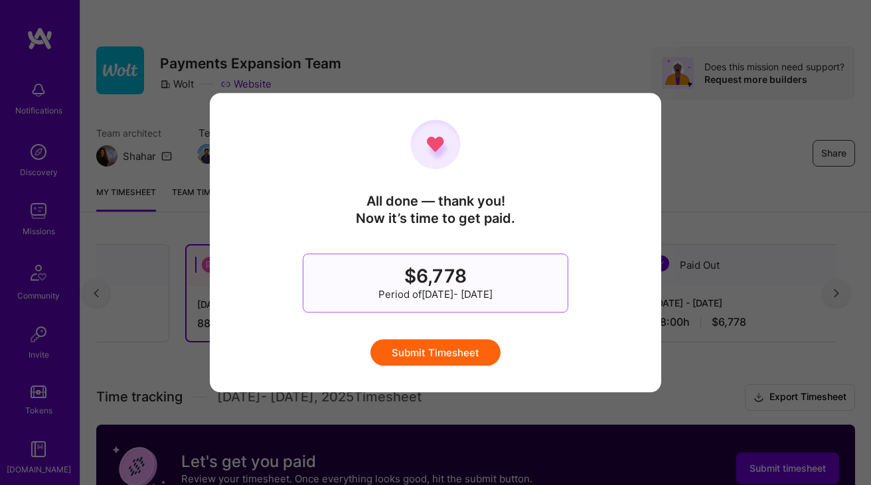
click at [431, 352] on button "Submit Timesheet" at bounding box center [435, 352] width 130 height 27
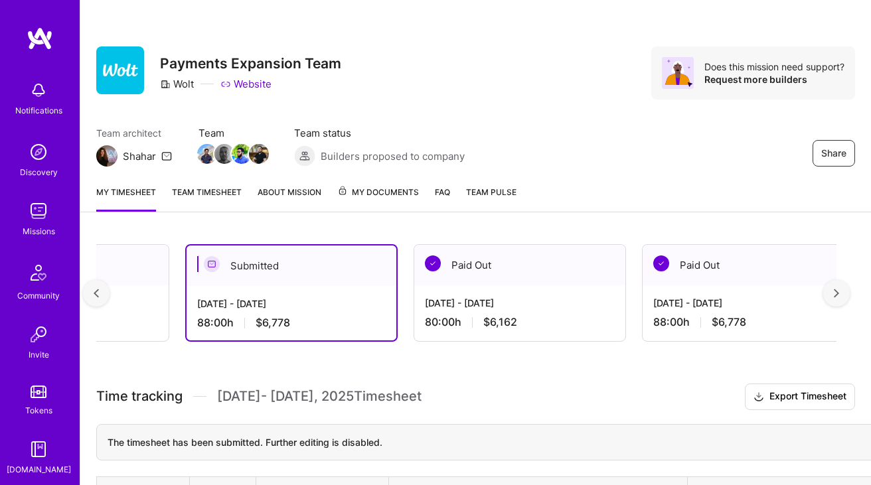
scroll to position [0, 0]
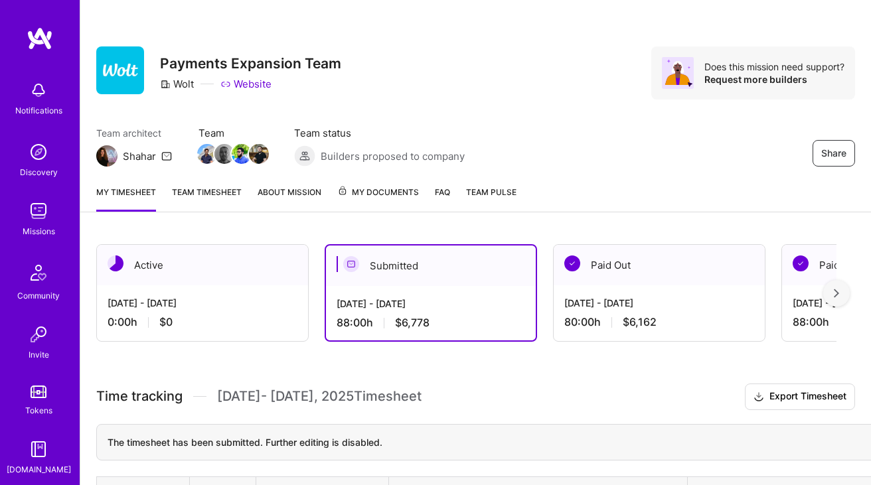
click at [161, 306] on div "[DATE] - [DATE]" at bounding box center [202, 303] width 190 height 14
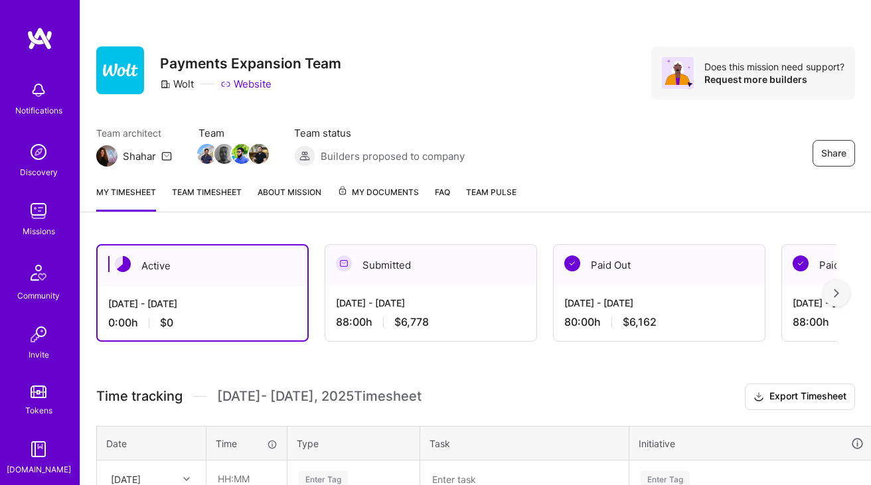
click at [381, 299] on div "[DATE] - [DATE]" at bounding box center [431, 303] width 190 height 14
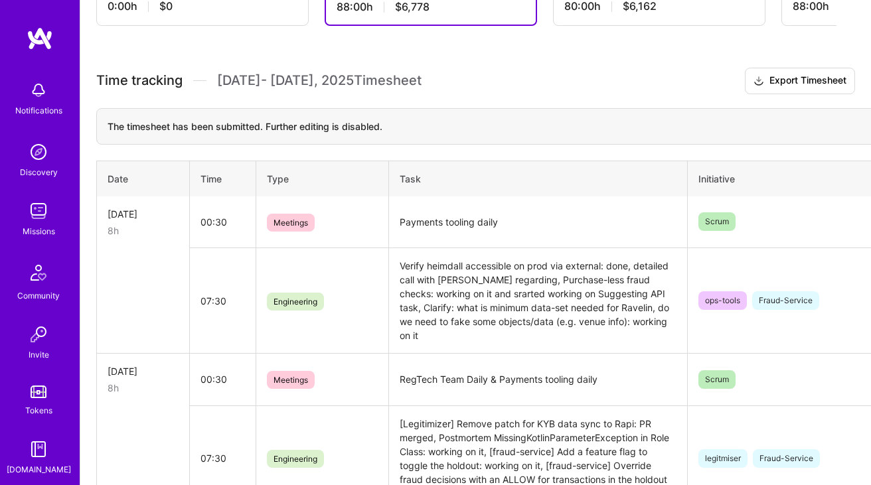
scroll to position [357, 0]
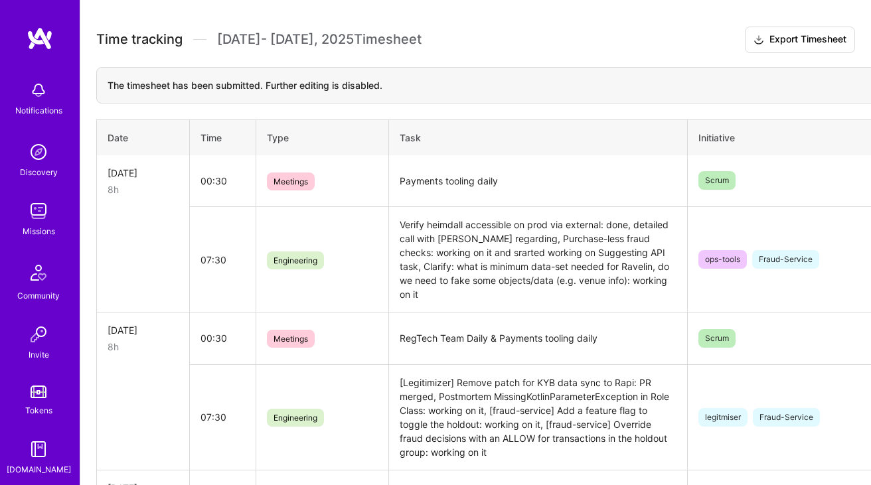
click at [473, 178] on td "Payments tooling daily" at bounding box center [538, 181] width 299 height 52
copy td "Payments tooling daily"
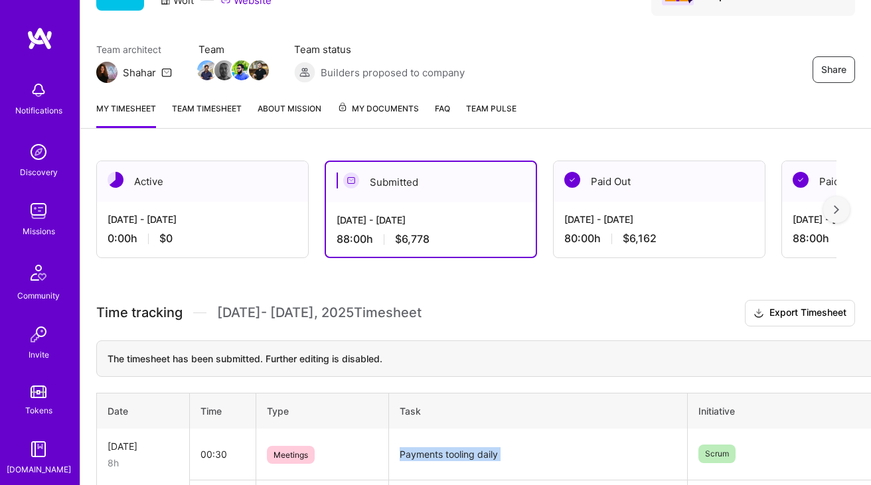
scroll to position [81, 0]
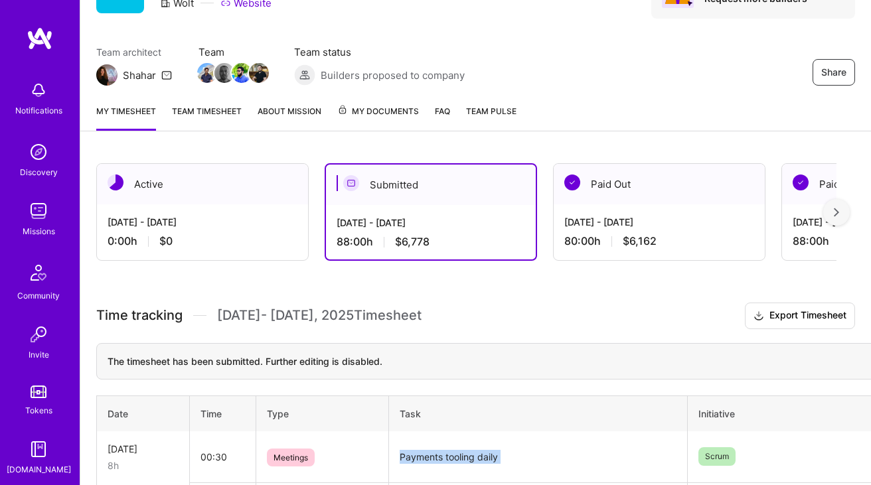
click at [232, 194] on div "Active" at bounding box center [202, 184] width 211 height 40
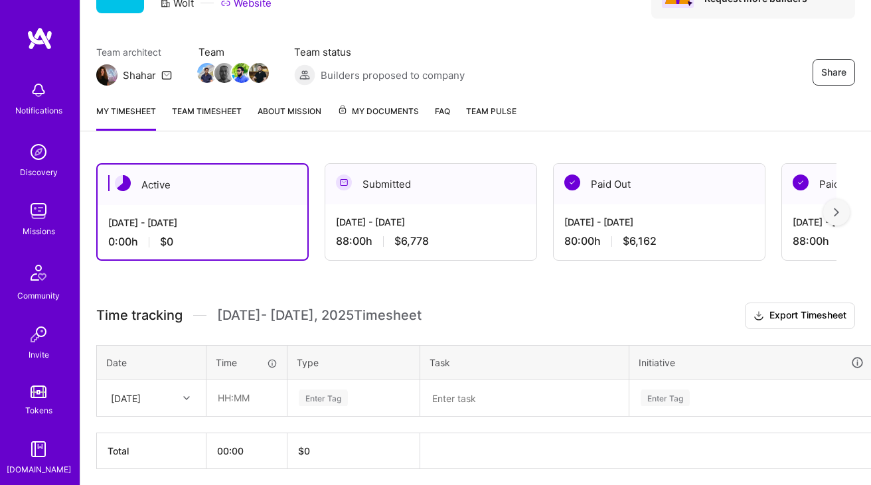
scroll to position [129, 0]
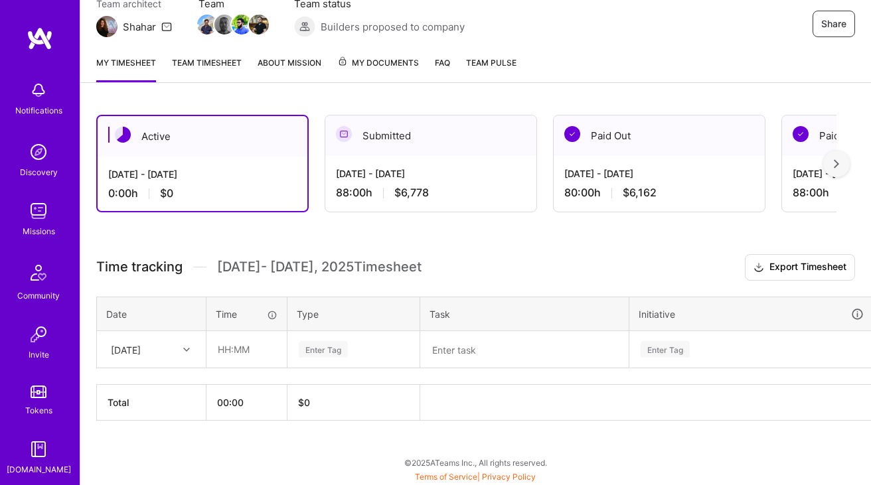
click at [162, 368] on div "Time tracking [DATE] - [DATE] Timesheet Export Timesheet Date Time Type Task In…" at bounding box center [475, 337] width 758 height 167
click at [161, 340] on div "[DATE]" at bounding box center [141, 349] width 74 height 22
click at [159, 385] on div "[DATE]" at bounding box center [151, 387] width 107 height 25
click at [244, 344] on input "text" at bounding box center [246, 349] width 79 height 35
type input "00:30"
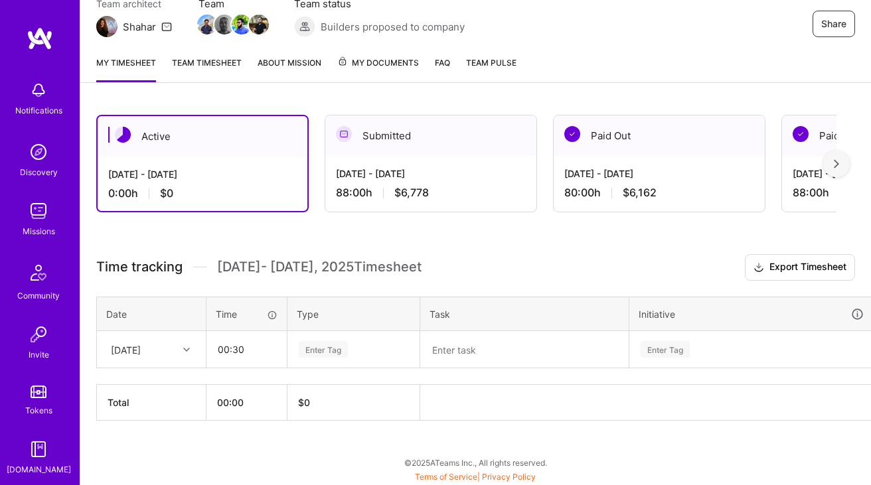
click at [476, 340] on textarea at bounding box center [524, 349] width 206 height 35
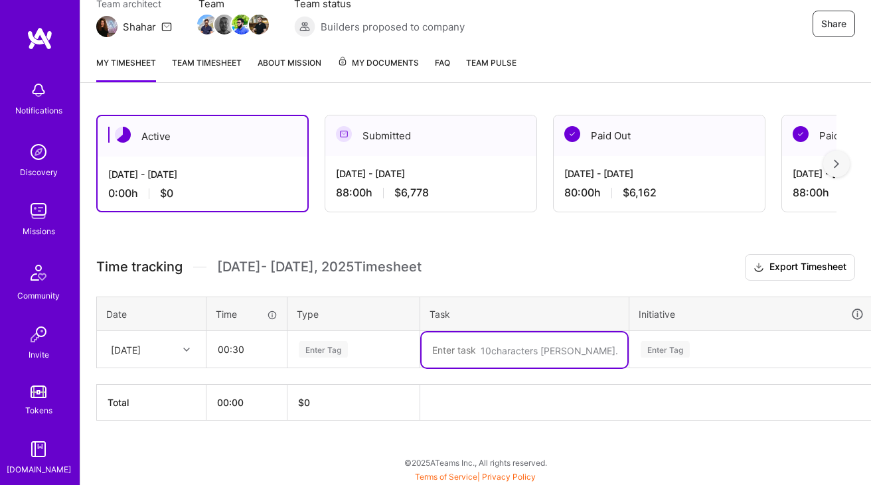
paste textarea "Payments tooling daily"
paste textarea "Fraud Prevention refinement"
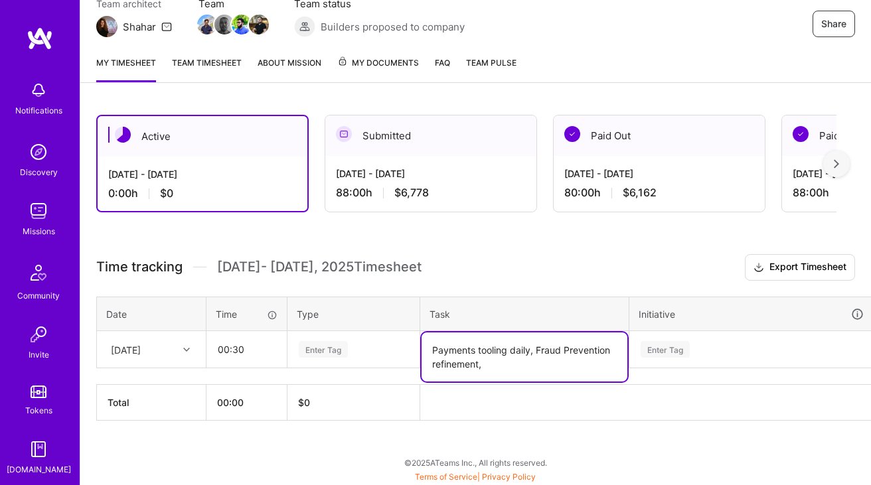
paste textarea "Payments tooling - review 2 weeks and discuss focus"
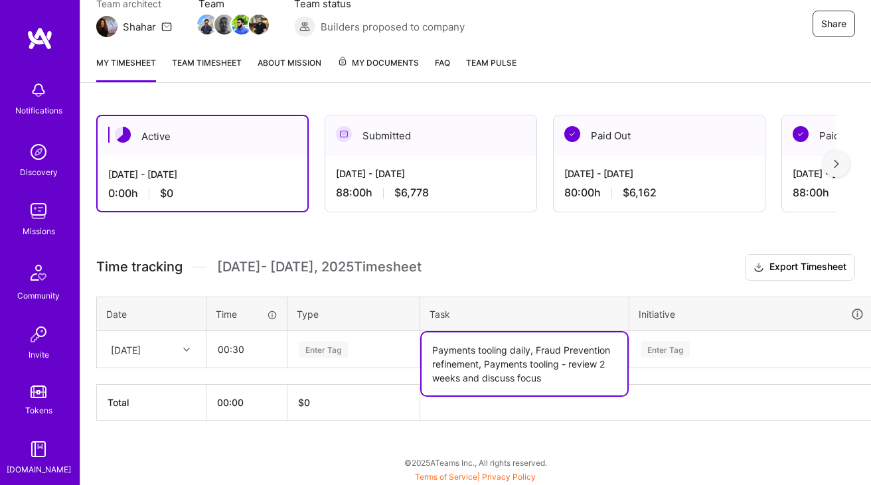
type textarea "Payments tooling daily, Fraud Prevention refinement, Payments tooling - review …"
click at [496, 243] on div "Active [DATE] - [DATE] 0:00 h $0 Submitted [DATE] - [DATE] 88:00 h $6,778 Paid …" at bounding box center [475, 292] width 790 height 387
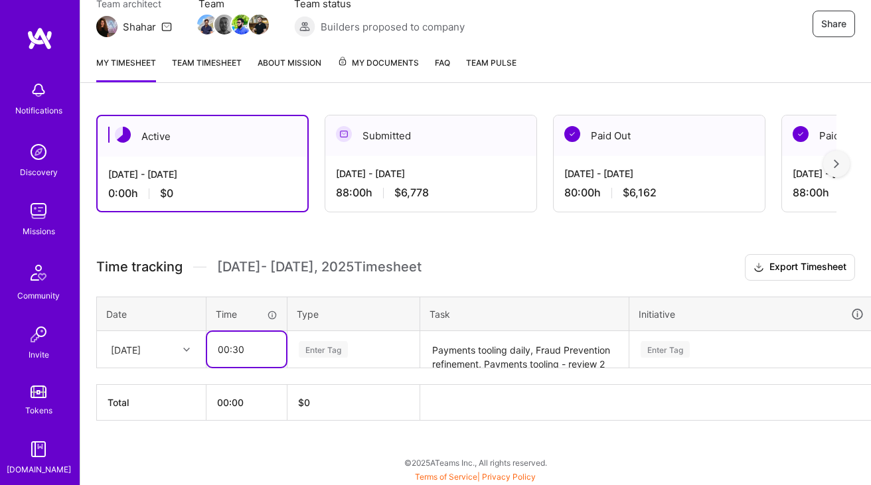
click at [234, 349] on input "00:30" at bounding box center [246, 349] width 79 height 35
click at [342, 348] on div "Enter Tag" at bounding box center [323, 349] width 49 height 21
type input "02:15"
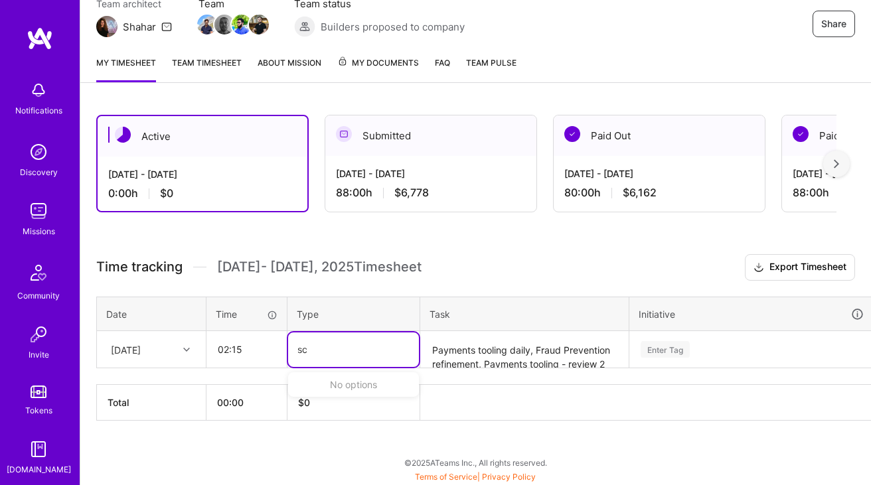
type input "scr"
click at [324, 347] on div "scr scr" at bounding box center [353, 349] width 112 height 17
click at [324, 347] on div "Enter Tag" at bounding box center [323, 349] width 49 height 21
type input "mee"
click at [315, 396] on span "Meetings" at bounding box center [319, 393] width 48 height 18
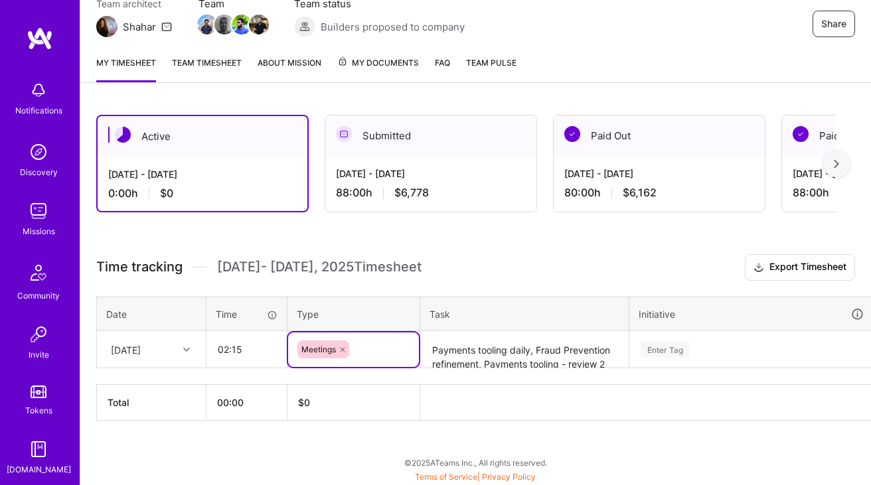
click at [751, 349] on div "Enter Tag" at bounding box center [751, 349] width 243 height 35
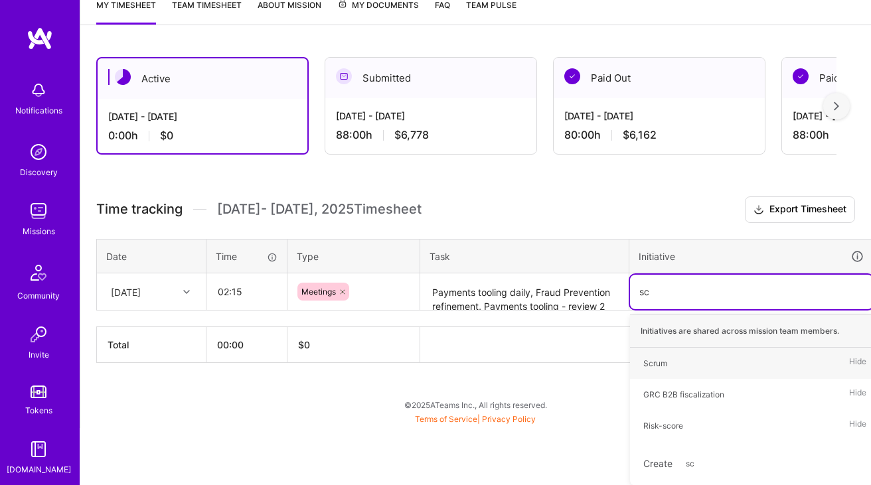
type input "scr"
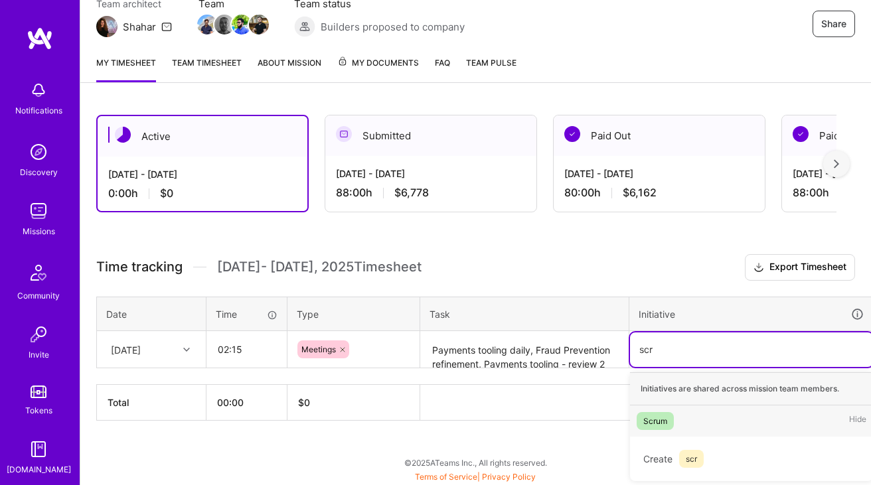
click at [654, 419] on div "Scrum" at bounding box center [655, 421] width 24 height 14
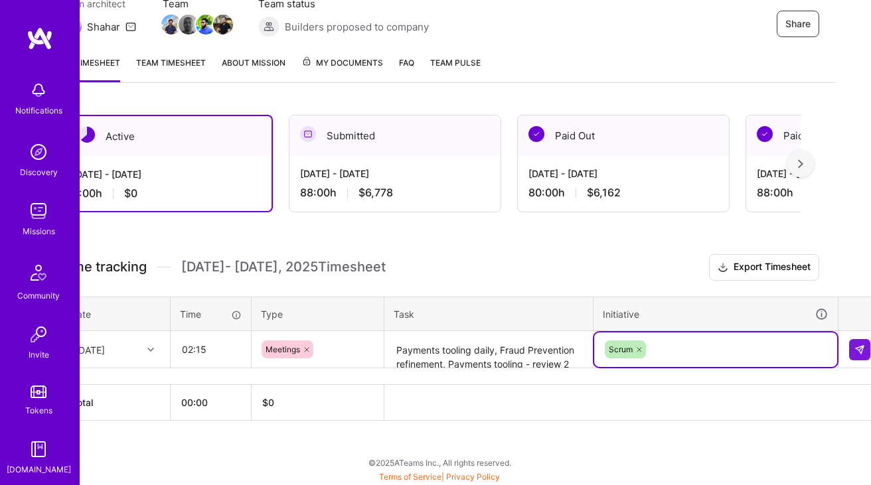
scroll to position [129, 38]
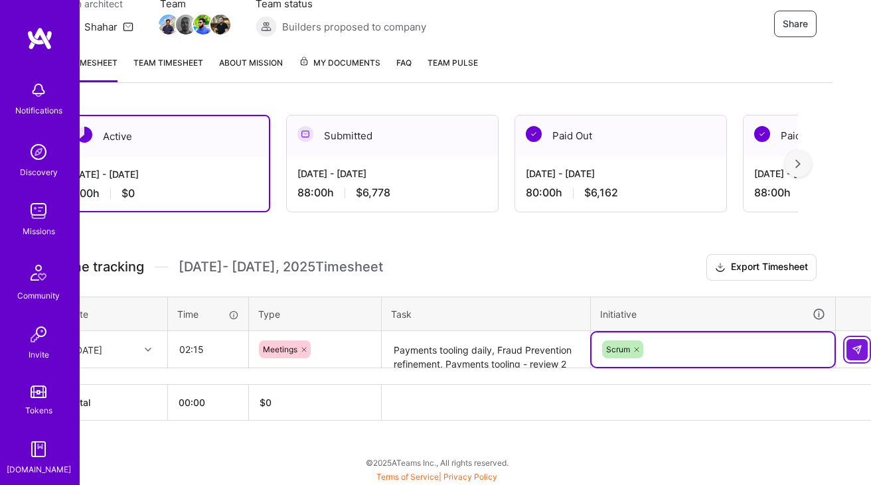
click at [858, 345] on img at bounding box center [856, 349] width 11 height 11
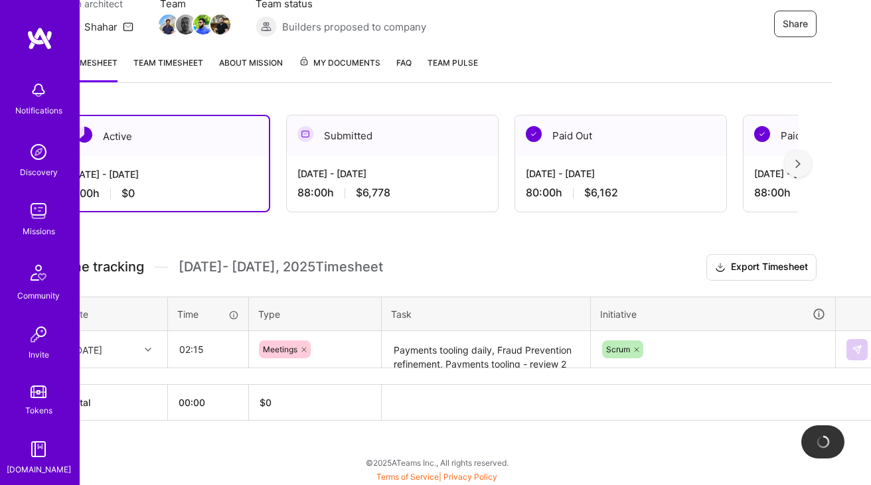
scroll to position [129, 0]
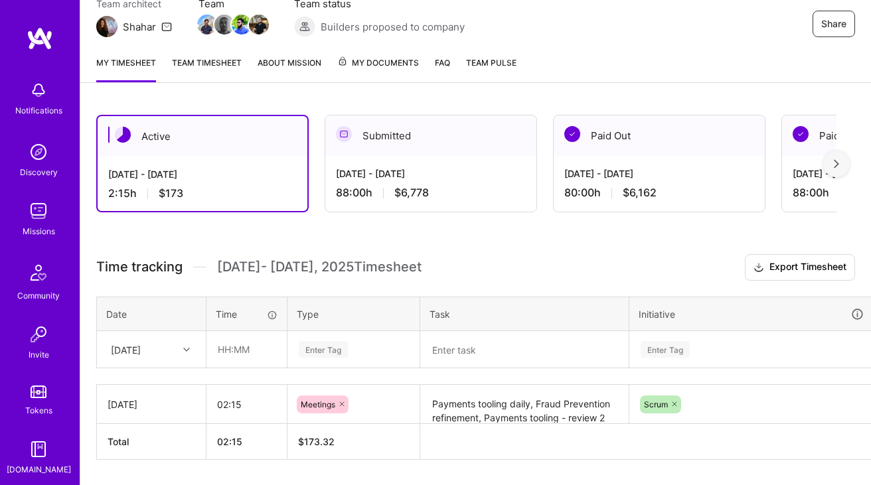
click at [171, 346] on div "[DATE]" at bounding box center [141, 349] width 74 height 22
click at [161, 379] on div "[DATE]" at bounding box center [151, 387] width 107 height 25
click at [230, 350] on input "text" at bounding box center [246, 349] width 79 height 35
type input "00:30"
click at [321, 358] on div "Enter Tag" at bounding box center [353, 349] width 131 height 35
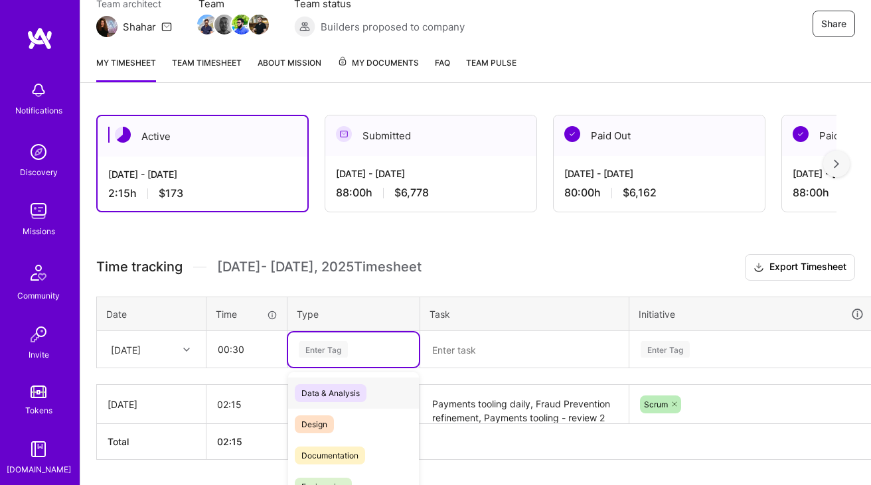
scroll to position [169, 0]
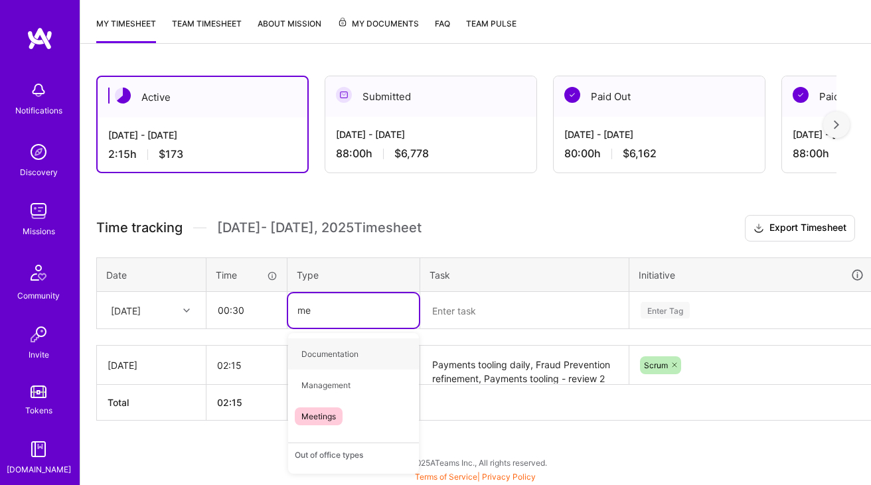
type input "mee"
click at [362, 350] on div "Meetings" at bounding box center [353, 353] width 131 height 31
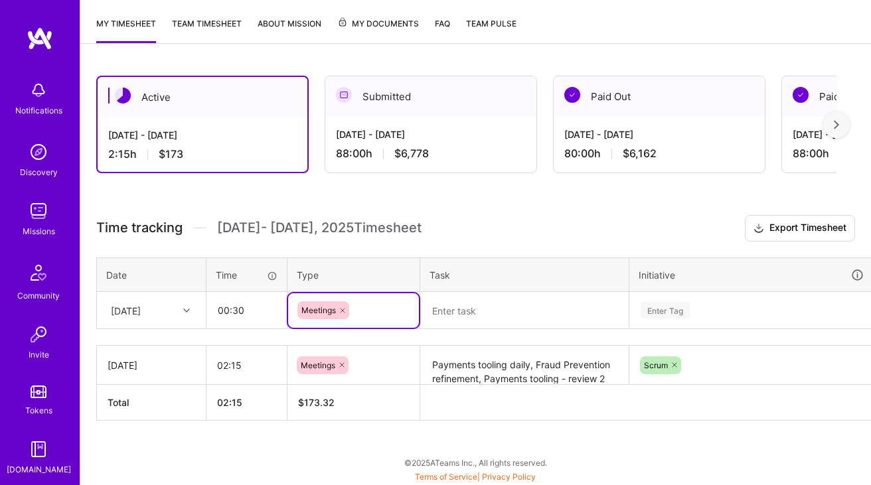
click at [441, 311] on textarea at bounding box center [524, 310] width 206 height 35
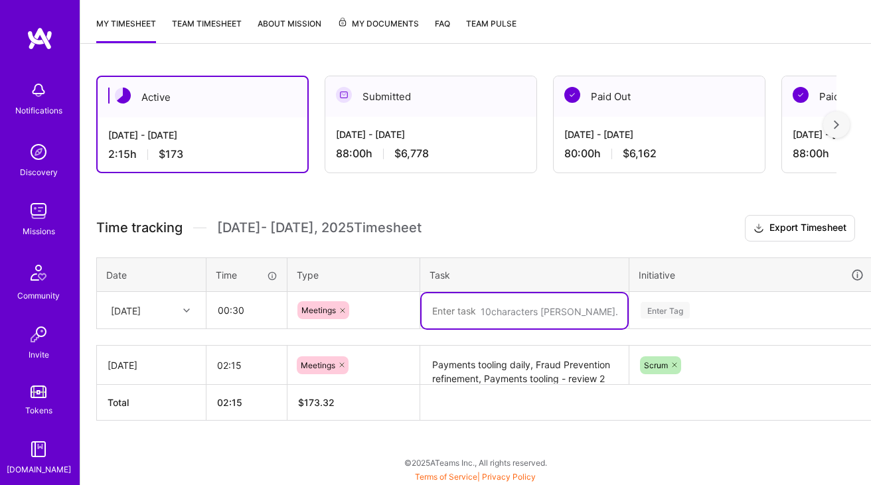
paste textarea "Payments tooling daily"
type textarea "Payments tooling daily"
click at [674, 303] on div "Enter Tag" at bounding box center [751, 310] width 243 height 35
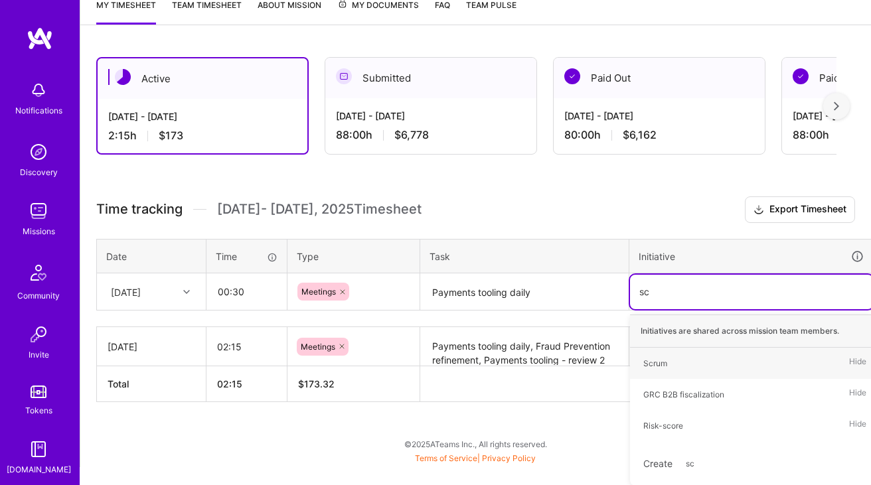
type input "scr"
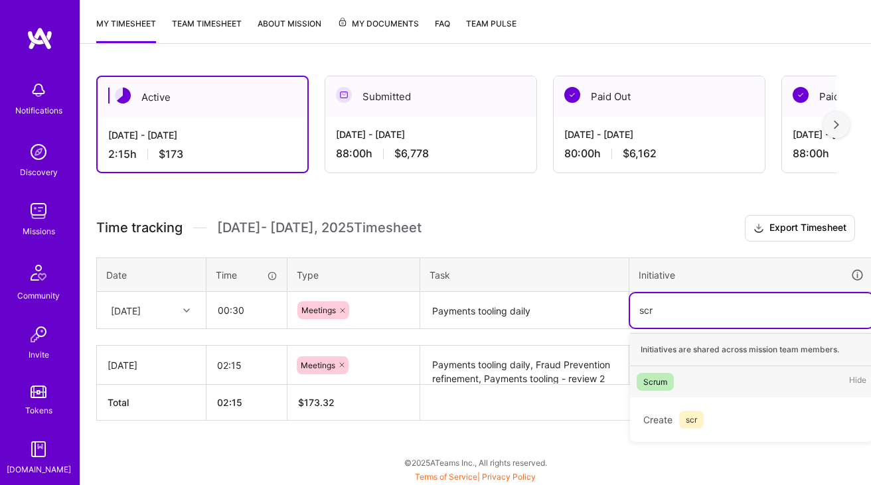
click at [652, 376] on div "Scrum" at bounding box center [655, 382] width 24 height 14
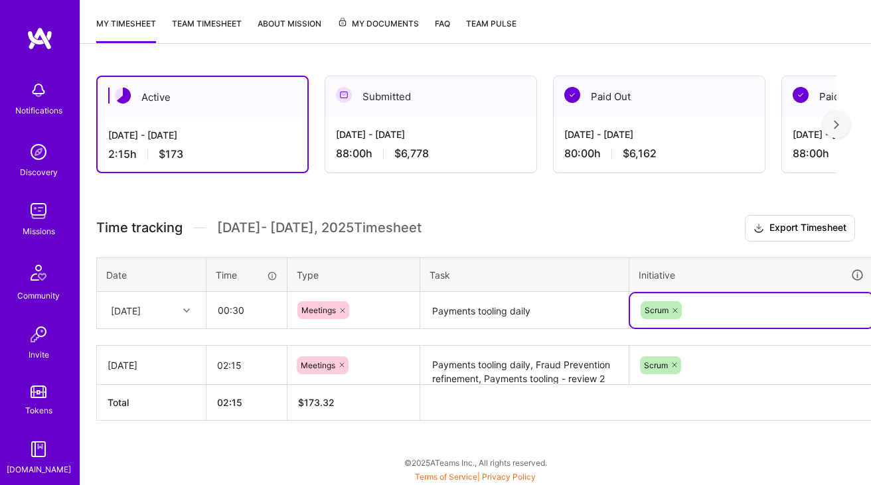
click at [579, 278] on th "Task" at bounding box center [524, 274] width 209 height 35
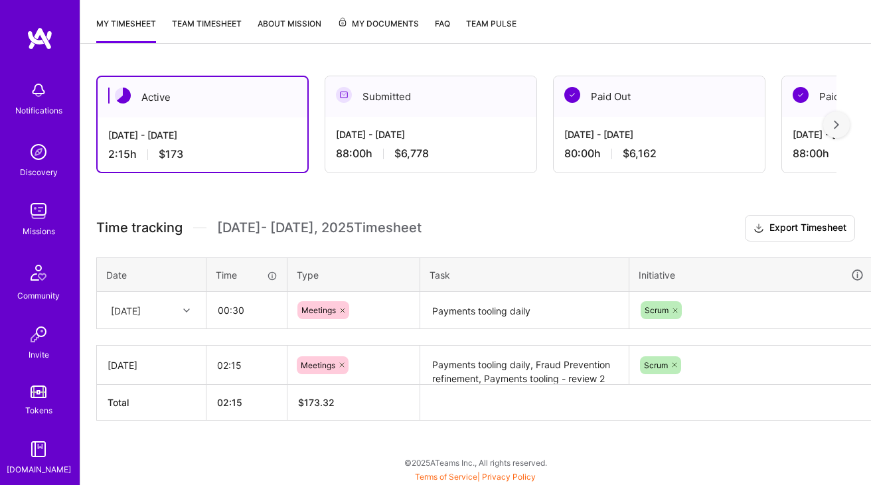
scroll to position [169, 48]
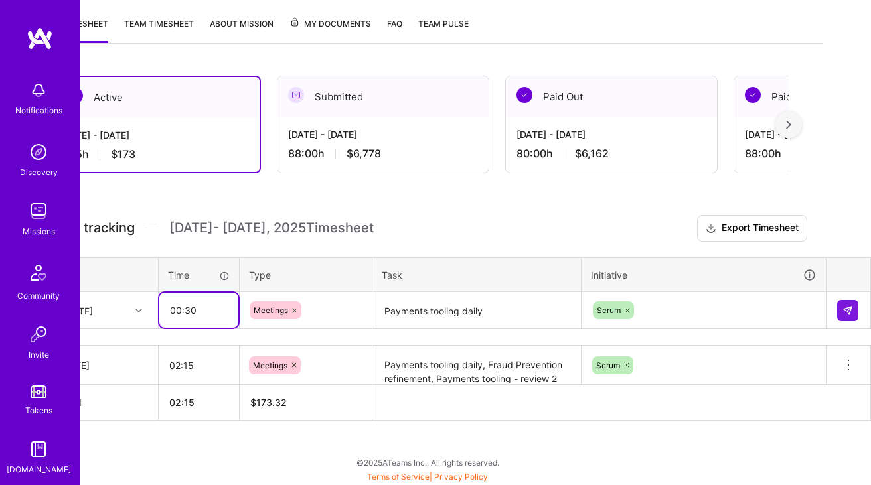
click at [180, 311] on input "00:30" at bounding box center [198, 310] width 79 height 35
click at [196, 311] on input "00:30" at bounding box center [198, 310] width 79 height 35
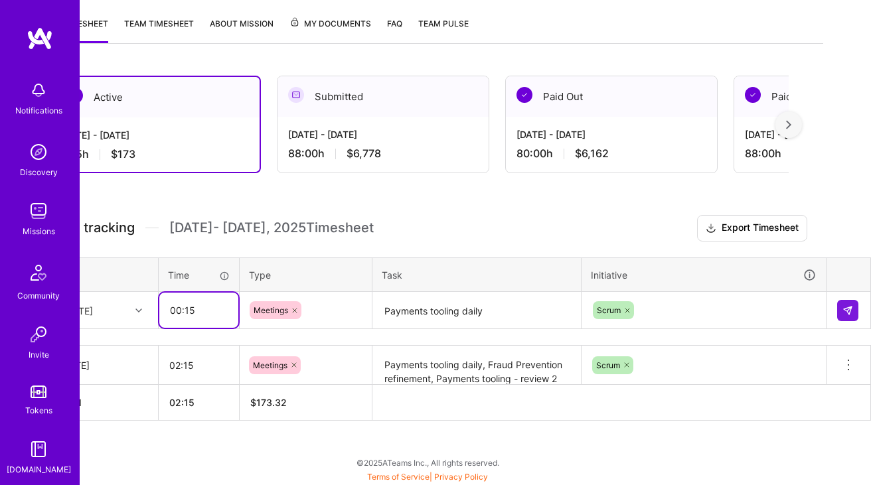
type input "00:15"
click at [443, 226] on h3 "Time tracking [DATE] - [DATE] Timesheet Export Timesheet" at bounding box center [427, 228] width 758 height 27
click at [851, 310] on img at bounding box center [847, 310] width 11 height 11
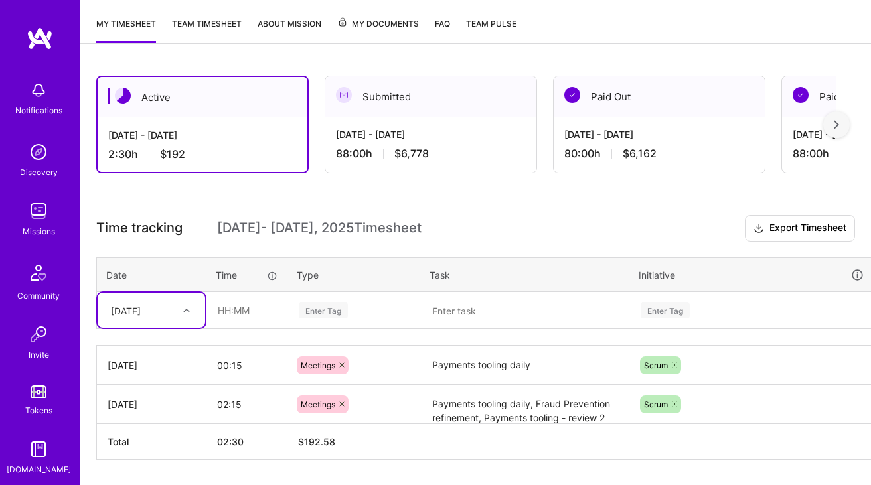
scroll to position [208, 0]
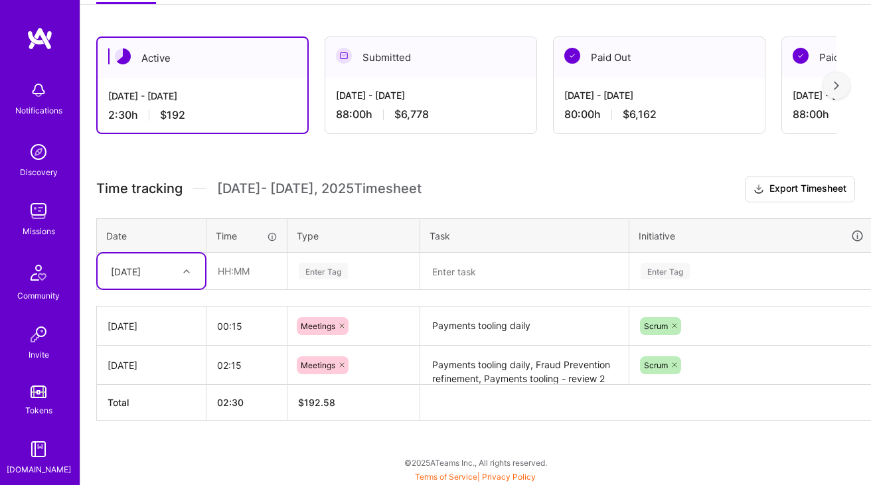
click at [166, 269] on div "[DATE]" at bounding box center [141, 271] width 74 height 22
click at [157, 311] on div "[DATE]" at bounding box center [151, 309] width 107 height 25
click at [506, 215] on div "Time tracking [DATE] - [DATE] Timesheet Export Timesheet Date Time Type Task In…" at bounding box center [475, 298] width 758 height 245
click at [248, 277] on input "text" at bounding box center [246, 270] width 79 height 35
click at [233, 269] on input "07:30" at bounding box center [246, 270] width 79 height 35
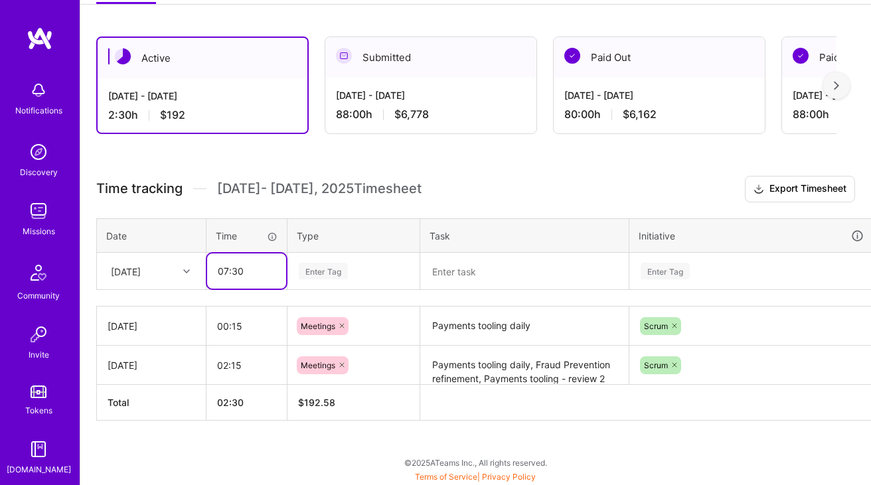
click at [233, 269] on input "07:30" at bounding box center [246, 270] width 79 height 35
click at [222, 269] on input "07:30" at bounding box center [246, 270] width 79 height 35
click at [320, 274] on div "Enter Tag" at bounding box center [323, 271] width 49 height 21
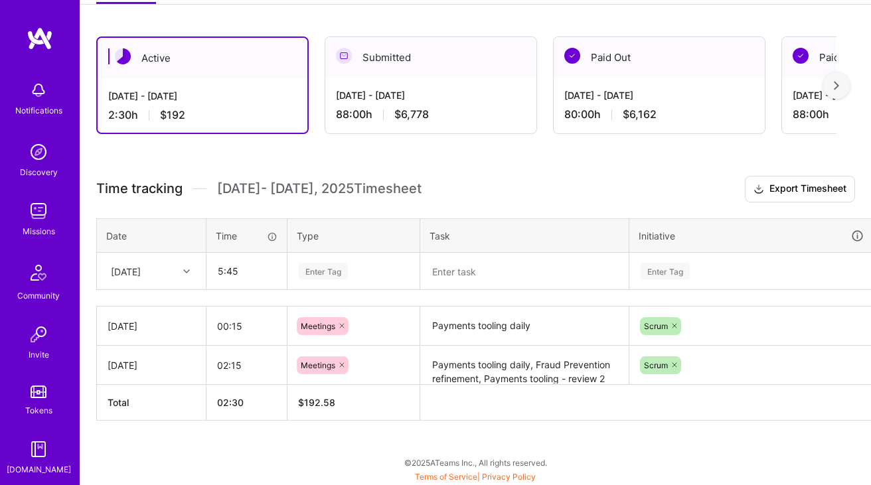
type input "05:45"
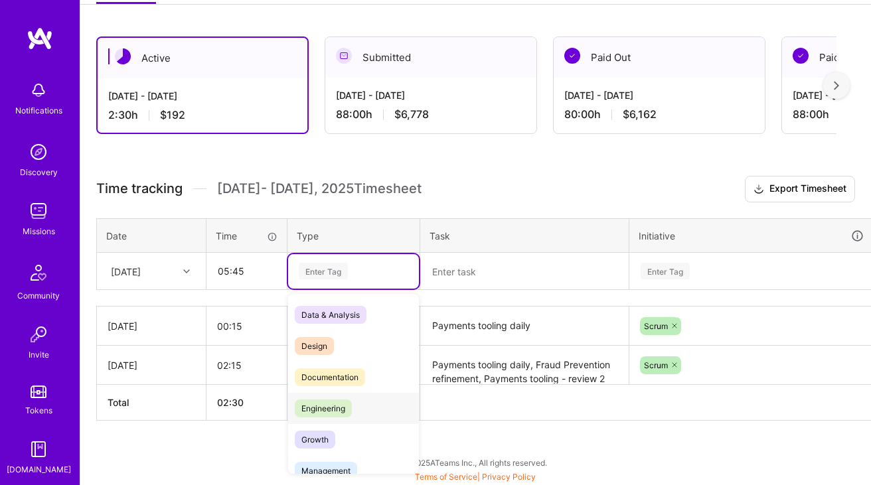
click at [315, 411] on span "Engineering" at bounding box center [323, 408] width 57 height 18
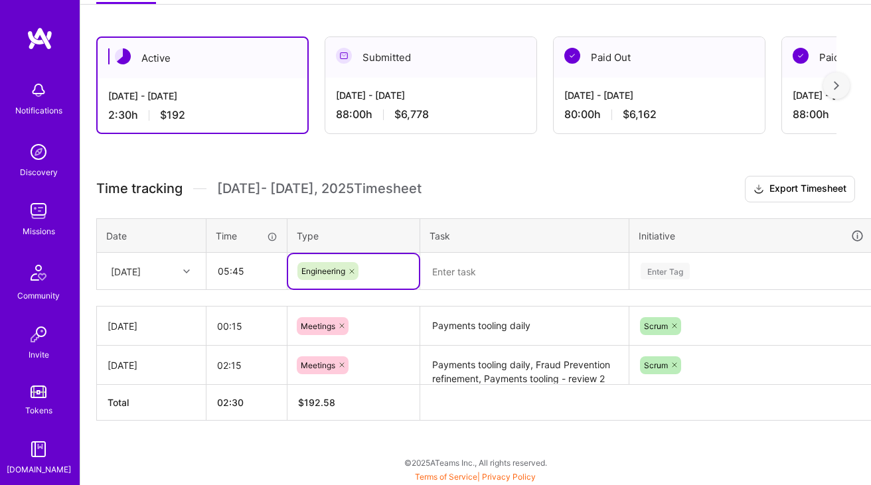
click at [502, 272] on textarea at bounding box center [524, 271] width 206 height 35
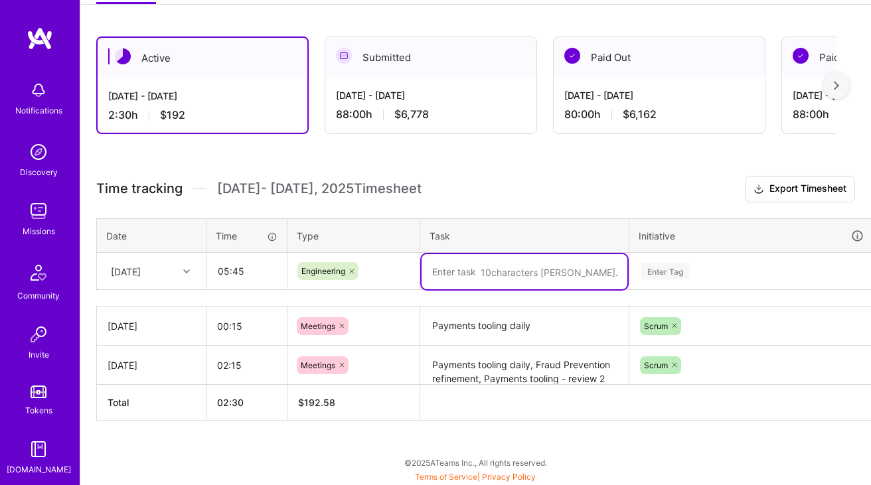
paste textarea "-> removed “heimdall” from sidebar in opstools on prod -> had call with [PERSON…"
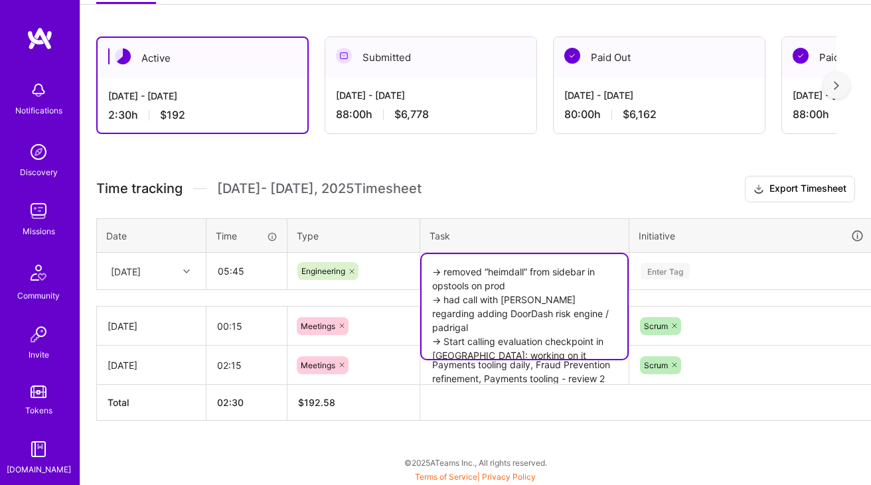
click at [540, 284] on textarea "-> removed “heimdall” from sidebar in opstools on prod -> had call with [PERSON…" at bounding box center [524, 306] width 206 height 105
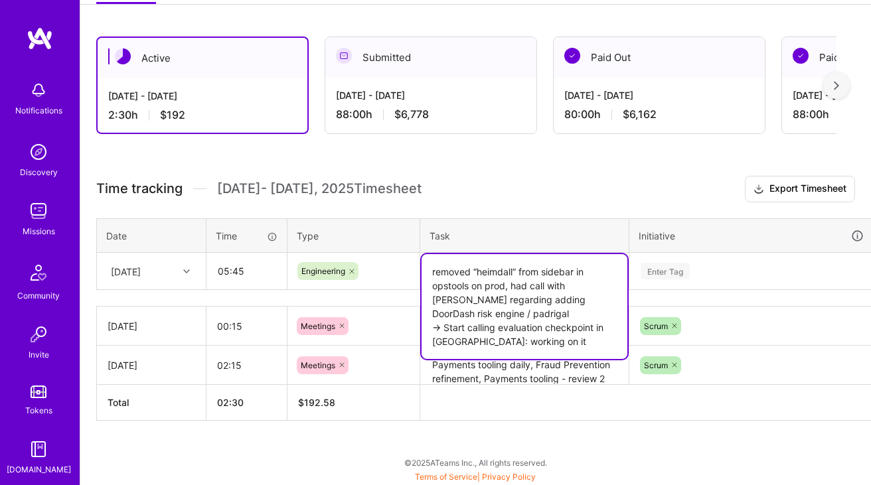
click at [514, 319] on textarea "removed “heimdall” from sidebar in opstools on prod, had call with [PERSON_NAME…" at bounding box center [524, 306] width 206 height 105
click at [440, 326] on textarea "removed “heimdall” from sidebar in opstools on prod, had call with [PERSON_NAME…" at bounding box center [524, 306] width 206 height 105
type textarea "removed “heimdall” from sidebar in opstools on prod, had call with [PERSON_NAME…"
click at [689, 261] on div "Enter Tag" at bounding box center [751, 271] width 243 height 35
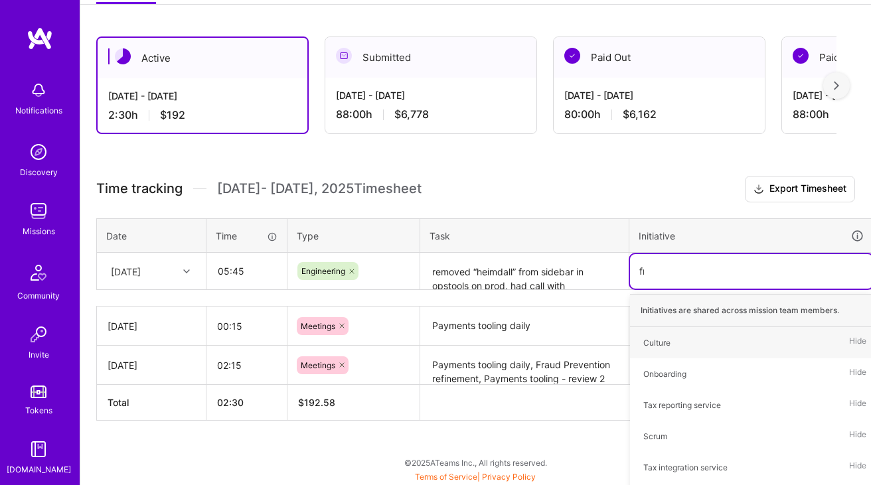
type input "fra"
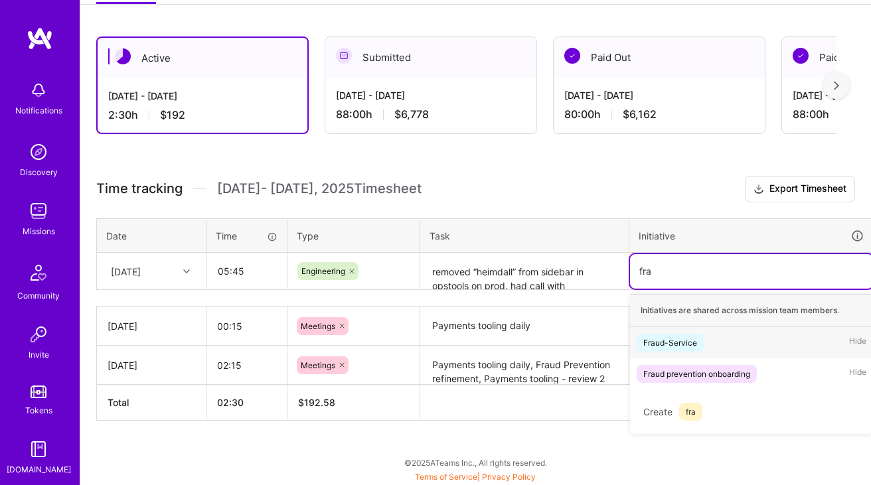
click at [665, 341] on div "Fraud-Service" at bounding box center [670, 343] width 54 height 14
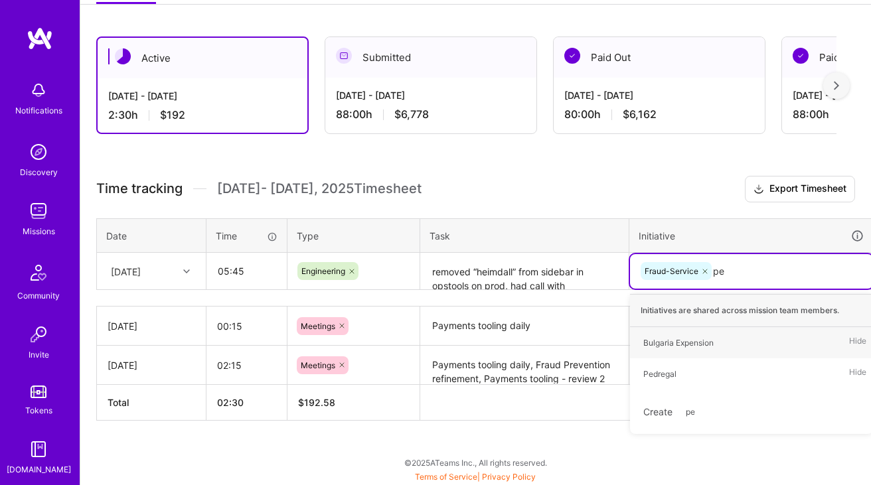
type input "ped"
click at [674, 340] on div "Pedregal" at bounding box center [659, 343] width 33 height 14
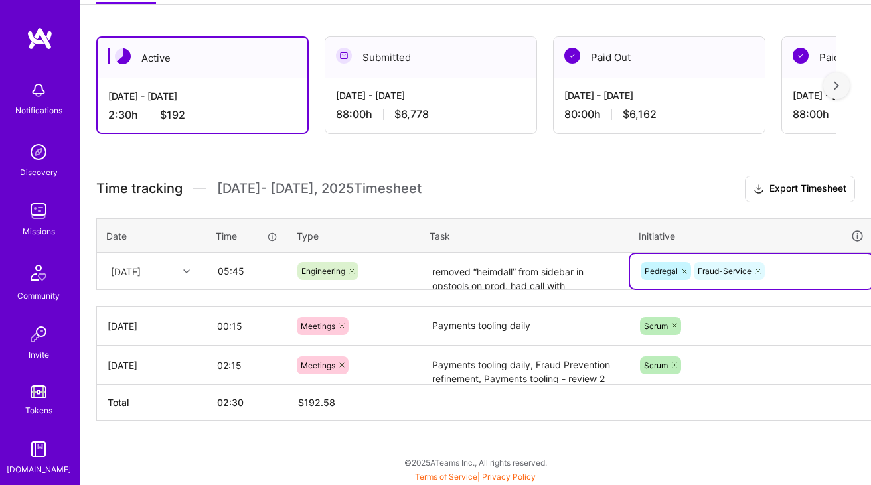
click at [557, 271] on textarea "removed “heimdall” from sidebar in opstools on prod, had call with [PERSON_NAME…" at bounding box center [524, 271] width 206 height 35
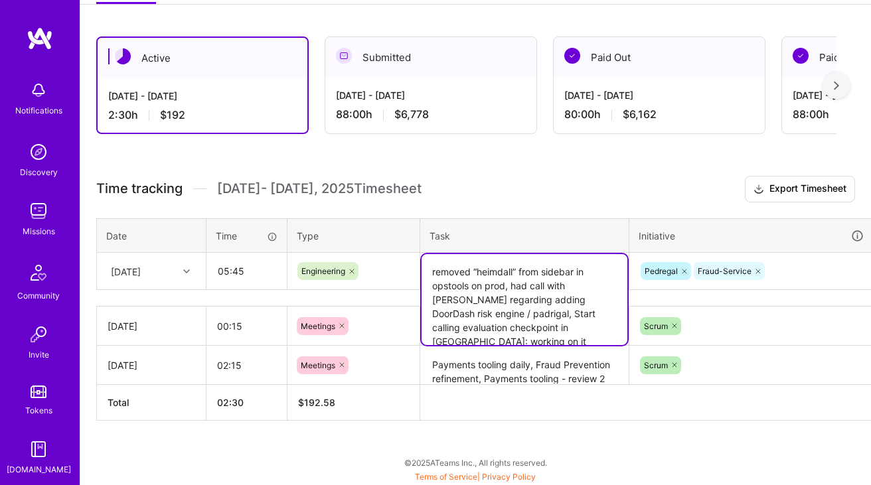
click at [551, 301] on textarea "removed “heimdall” from sidebar in opstools on prod, had call with [PERSON_NAME…" at bounding box center [524, 299] width 206 height 91
click at [551, 222] on th "Task" at bounding box center [524, 235] width 209 height 35
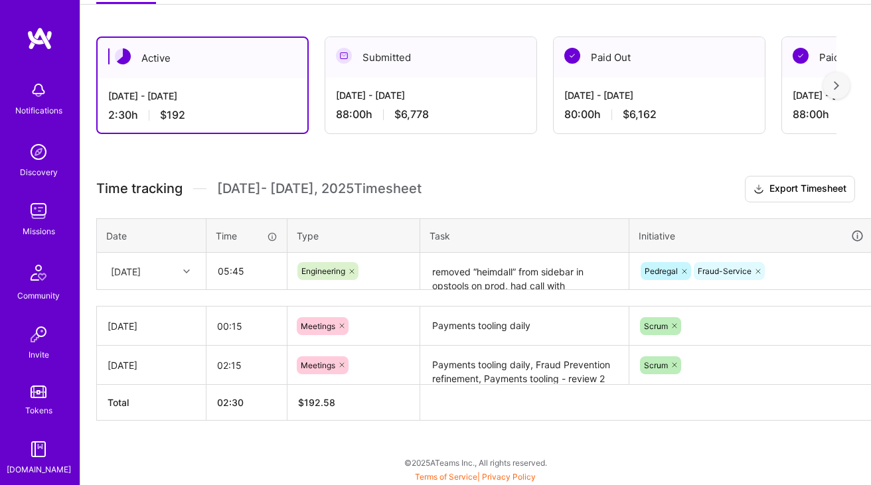
scroll to position [208, 48]
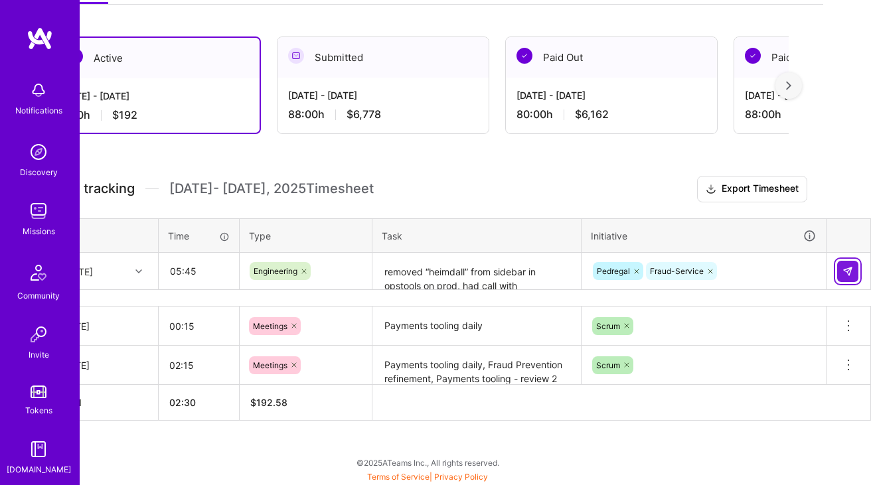
click at [845, 269] on img at bounding box center [847, 271] width 11 height 11
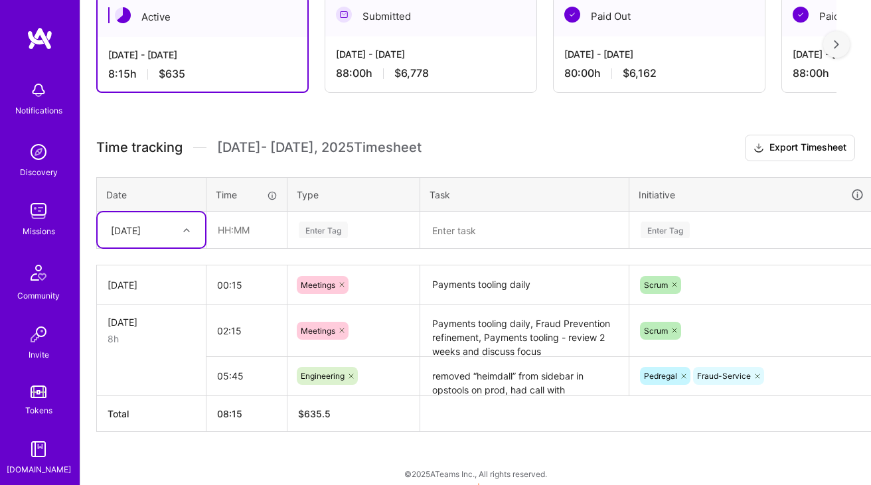
scroll to position [260, 0]
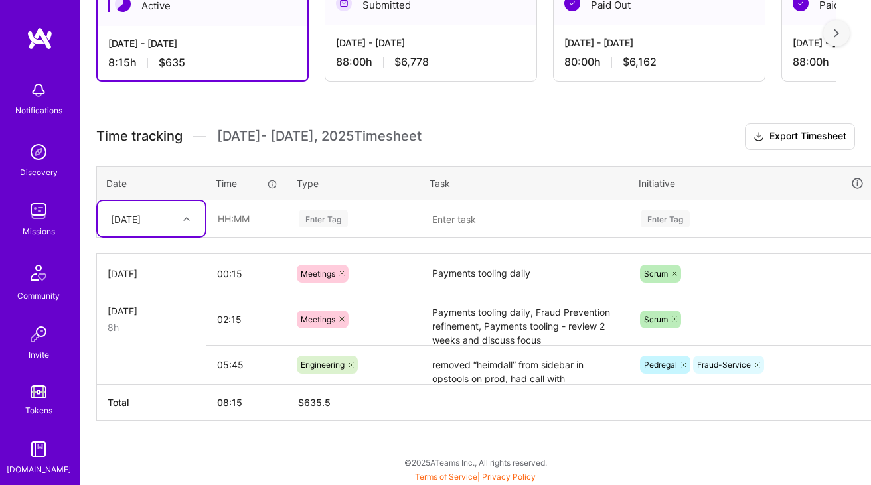
click at [173, 217] on div "[DATE]" at bounding box center [141, 219] width 74 height 22
click at [167, 246] on div "[DATE]" at bounding box center [151, 256] width 107 height 25
click at [237, 223] on input "text" at bounding box center [246, 218] width 79 height 35
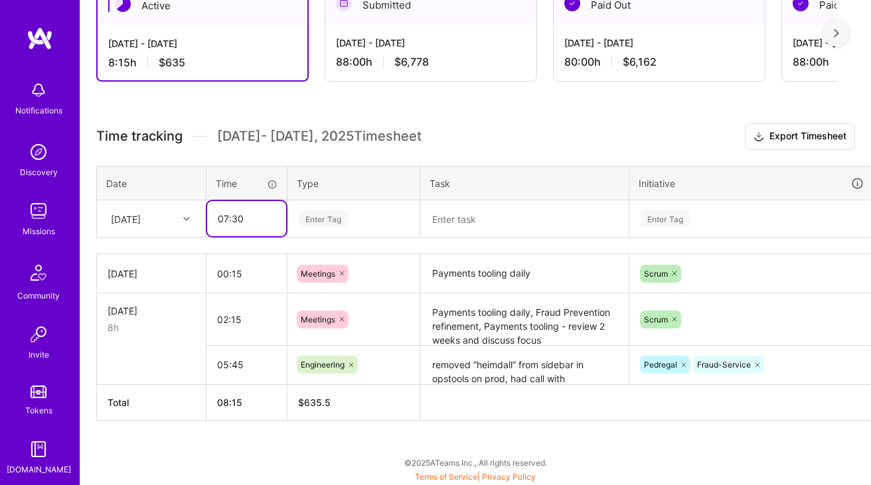
click at [232, 214] on input "07:30" at bounding box center [246, 218] width 79 height 35
type input "07:45"
click at [333, 226] on div "Enter Tag" at bounding box center [323, 218] width 49 height 21
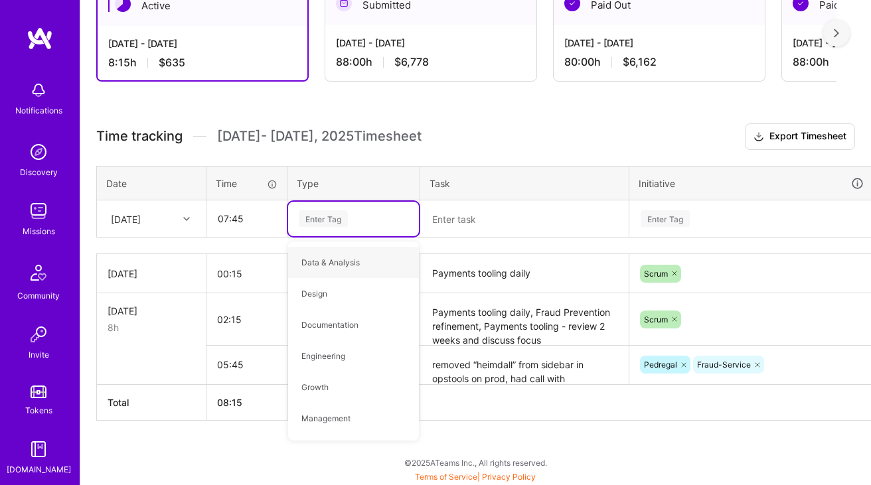
click at [372, 163] on div "Time tracking [DATE] - [DATE] Timesheet Export Timesheet Date Time Type Task In…" at bounding box center [475, 271] width 758 height 297
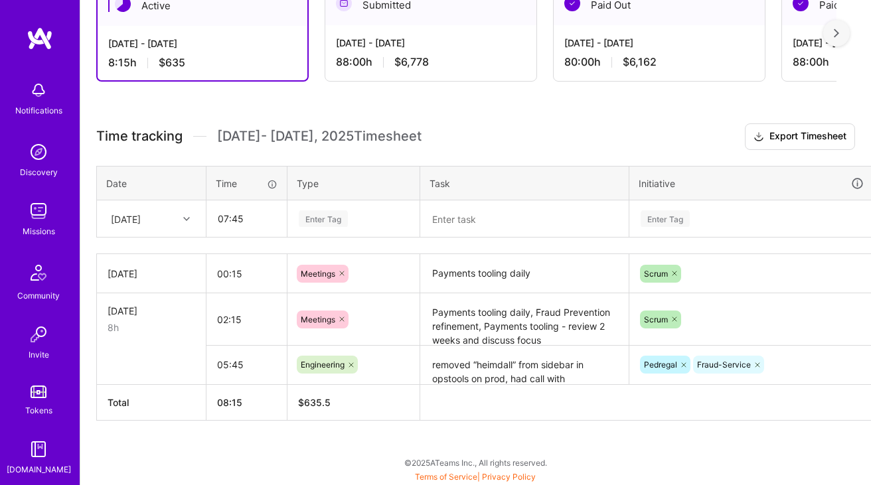
click at [484, 275] on textarea "Payments tooling daily" at bounding box center [524, 273] width 206 height 36
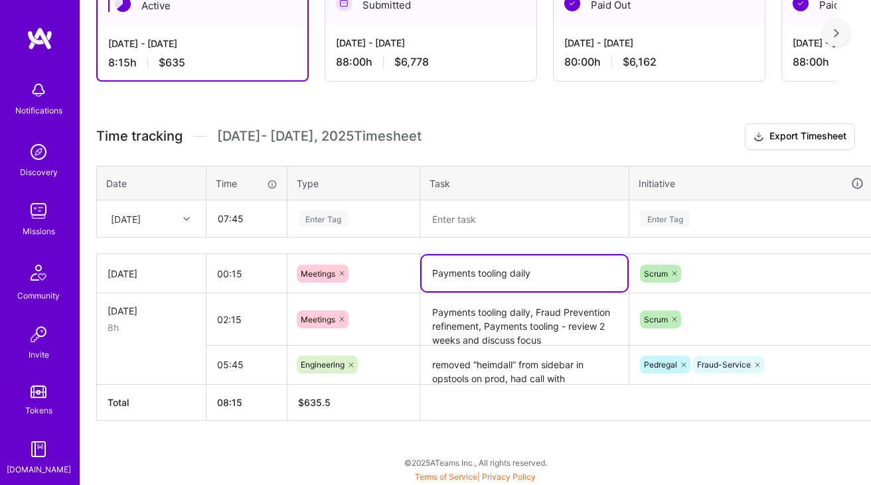
click at [543, 273] on textarea "Payments tooling daily" at bounding box center [524, 273] width 206 height 36
paste textarea "Fraud Prevention [DATE] Team Coffee"
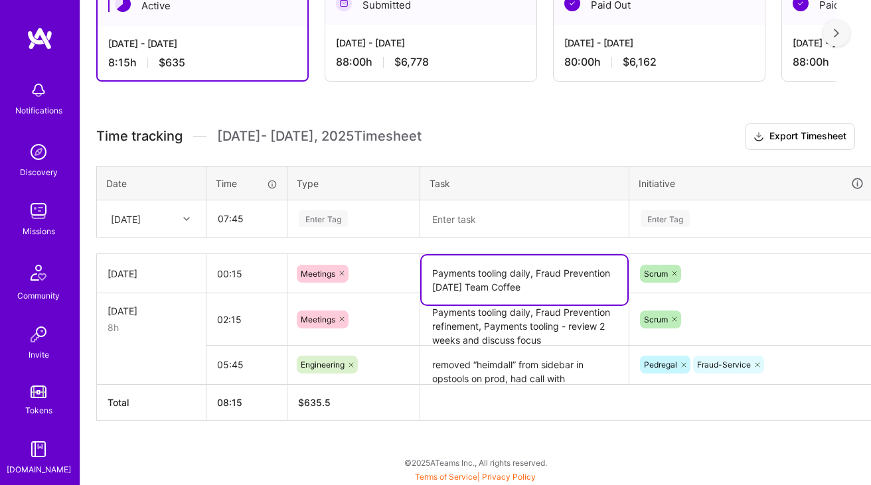
type textarea "Payments tooling daily, Fraud Prevention [DATE] Team Coffee"
click at [234, 275] on input "00:15" at bounding box center [246, 273] width 80 height 35
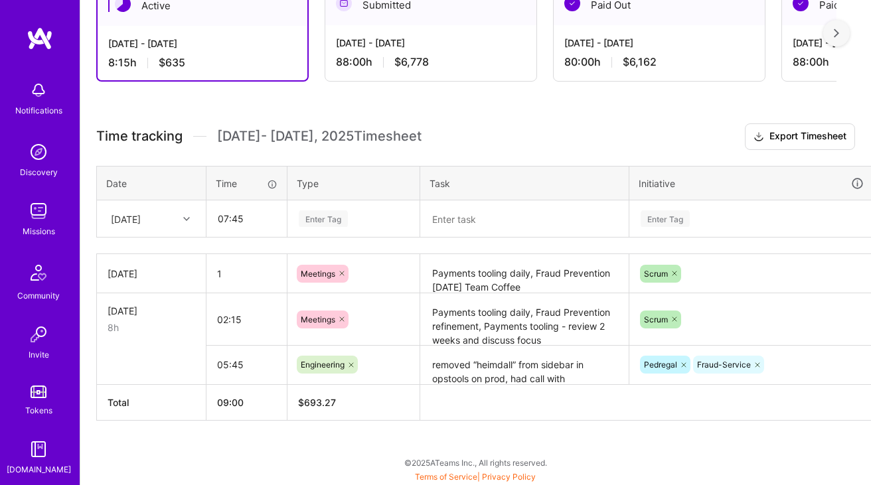
click at [375, 238] on div "Time tracking [DATE] - [DATE] Timesheet Export Timesheet Date Time Type Task In…" at bounding box center [475, 271] width 758 height 297
type input "01:00"
click at [250, 218] on input "07:45" at bounding box center [246, 218] width 79 height 35
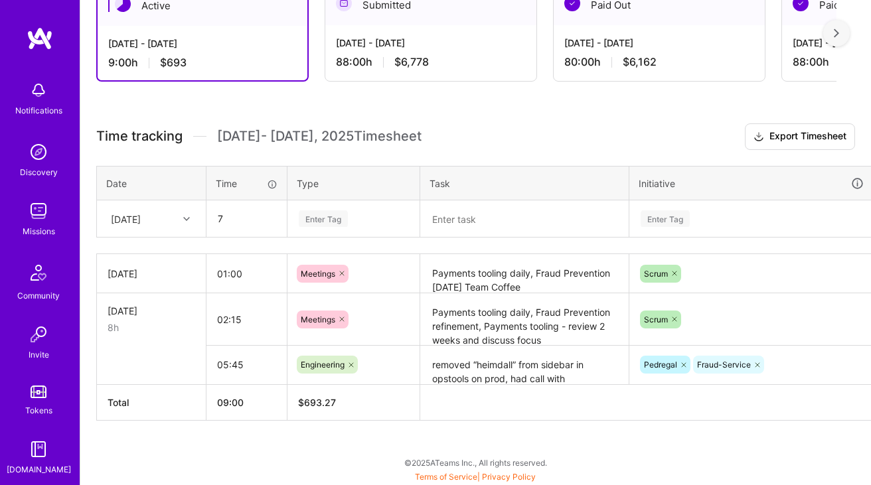
type input "07:00"
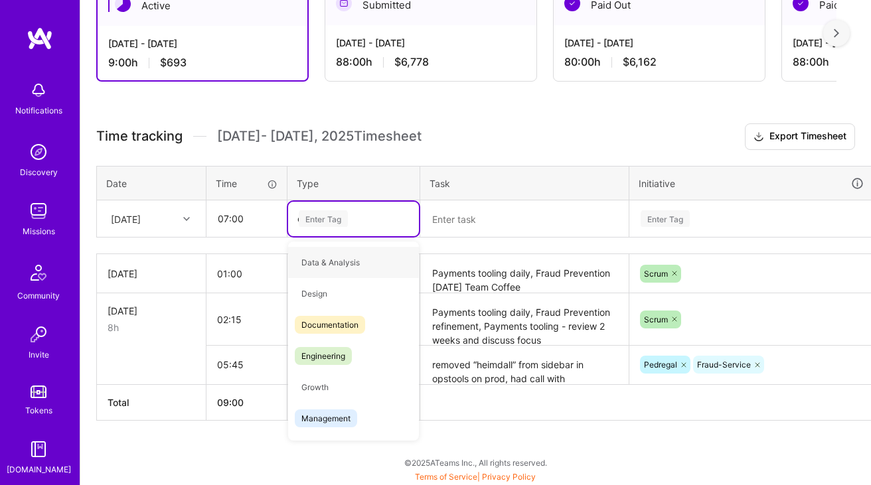
type input "en"
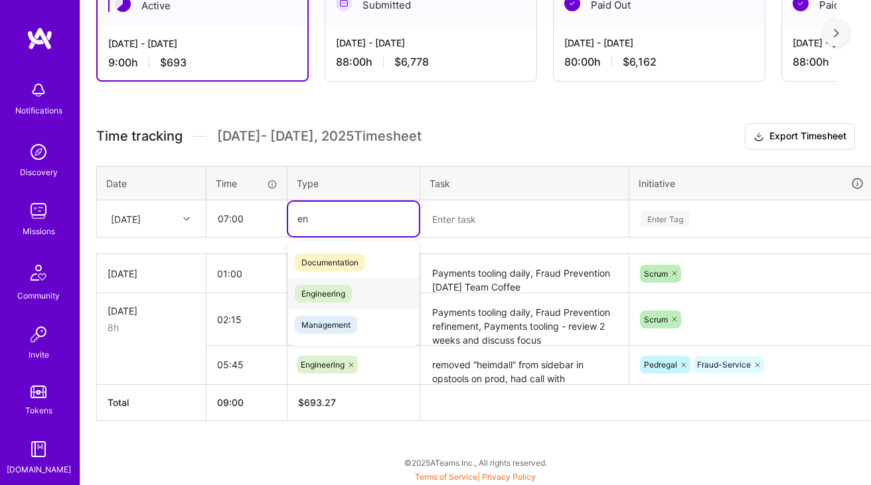
click at [310, 292] on span "Engineering" at bounding box center [323, 294] width 57 height 18
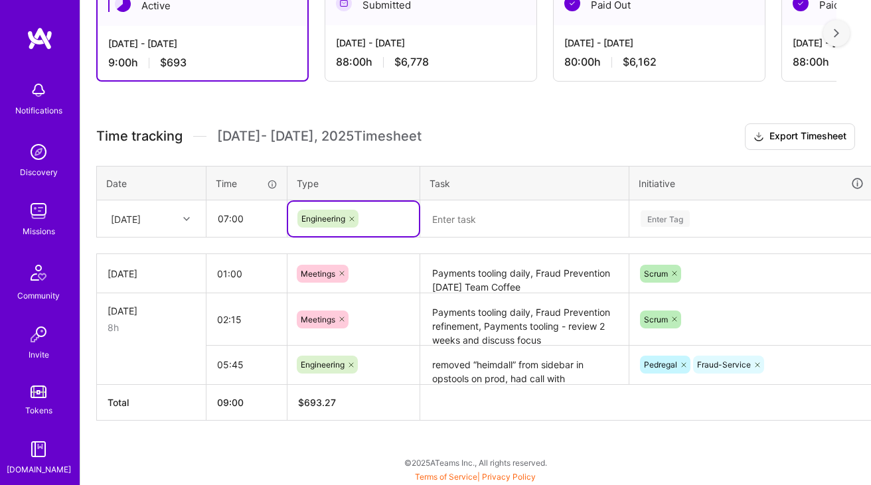
click at [461, 233] on textarea at bounding box center [524, 219] width 206 height 35
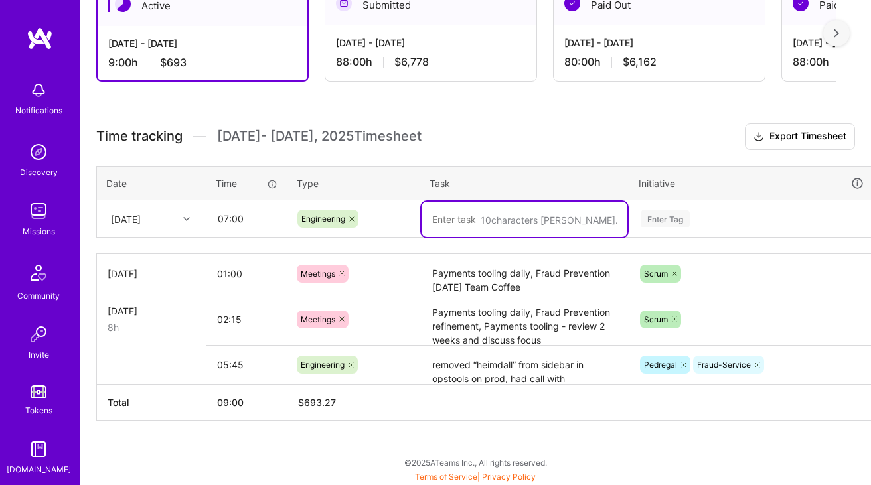
paste textarea "Create new fraud engine DD Risk Engine"
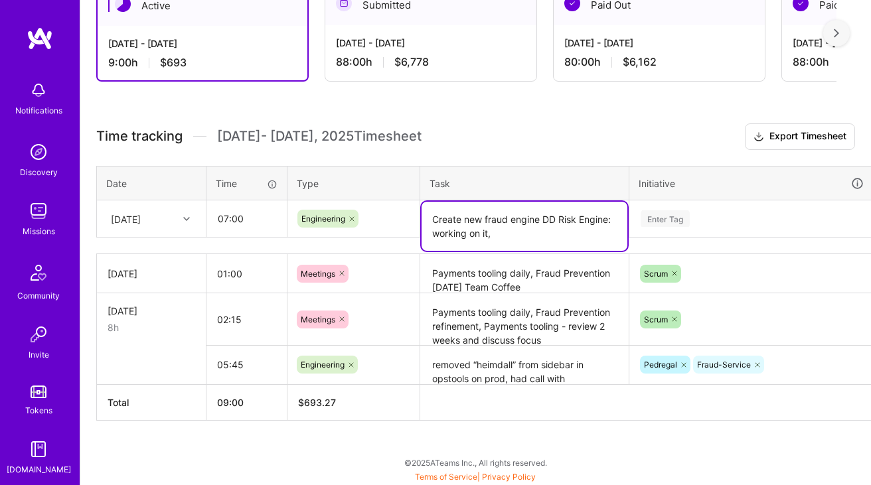
paste textarea "Setup connection to wolt evaluation checkpoint in pedregal"
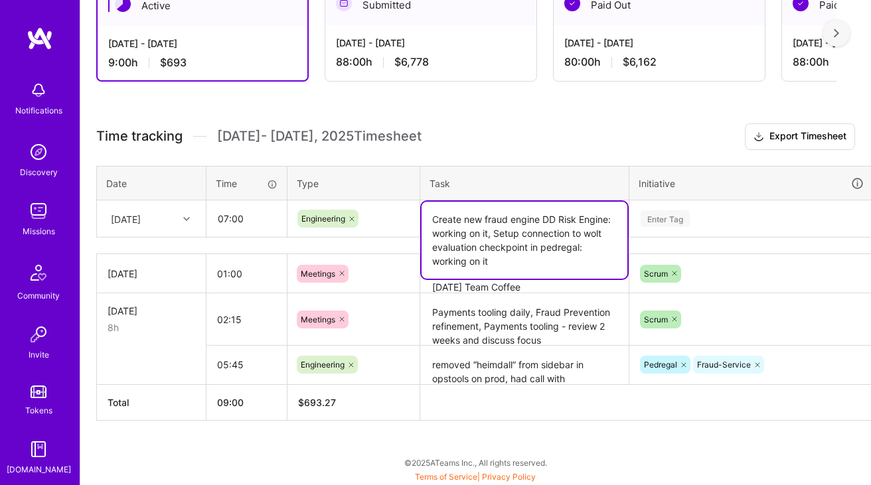
type textarea "Create new fraud engine DD Risk Engine: working on it, Setup connection to wolt…"
click at [730, 210] on div "Enter Tag" at bounding box center [751, 218] width 224 height 17
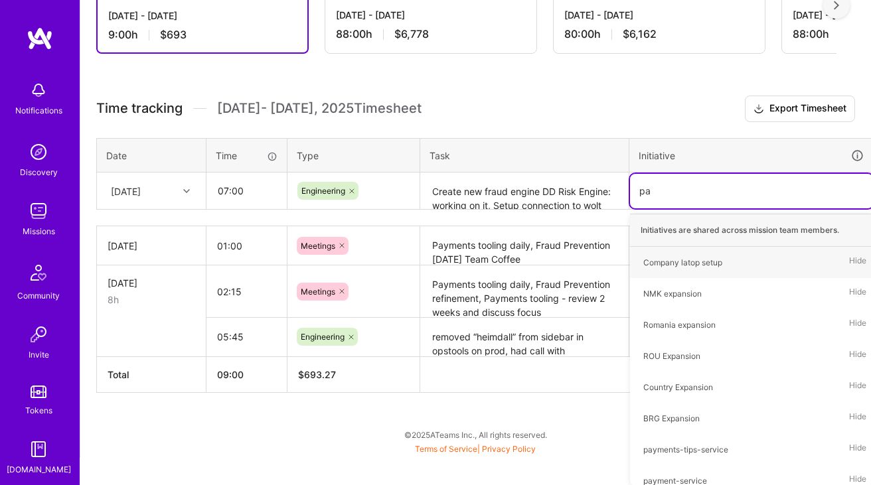
type input "p"
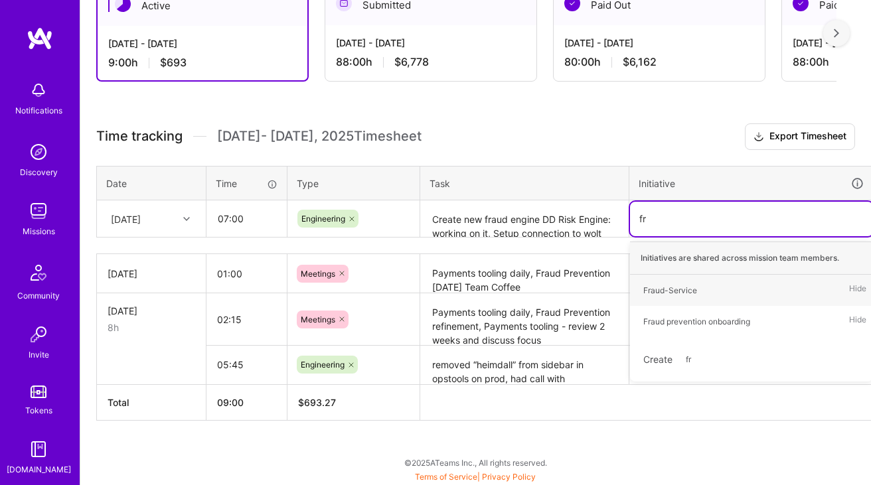
type input "fra"
click at [678, 293] on div "Fraud-Service" at bounding box center [670, 290] width 54 height 14
type input "ped"
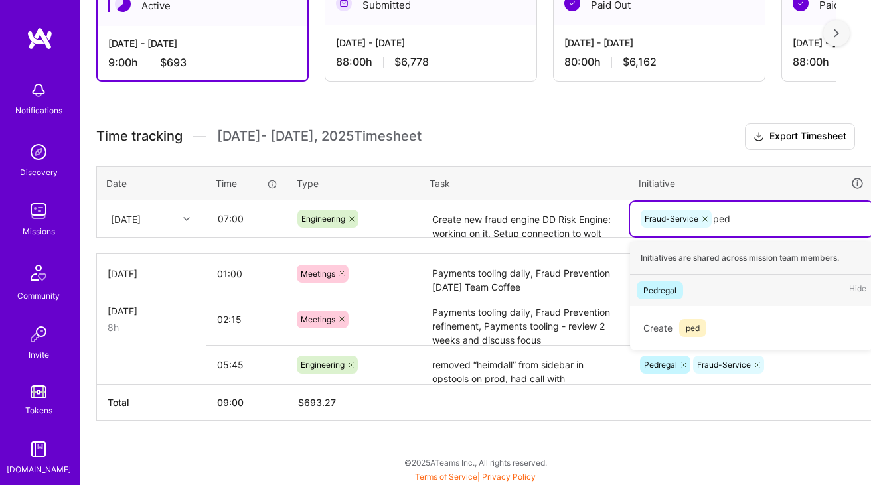
click at [662, 281] on span "Pedregal" at bounding box center [659, 290] width 46 height 18
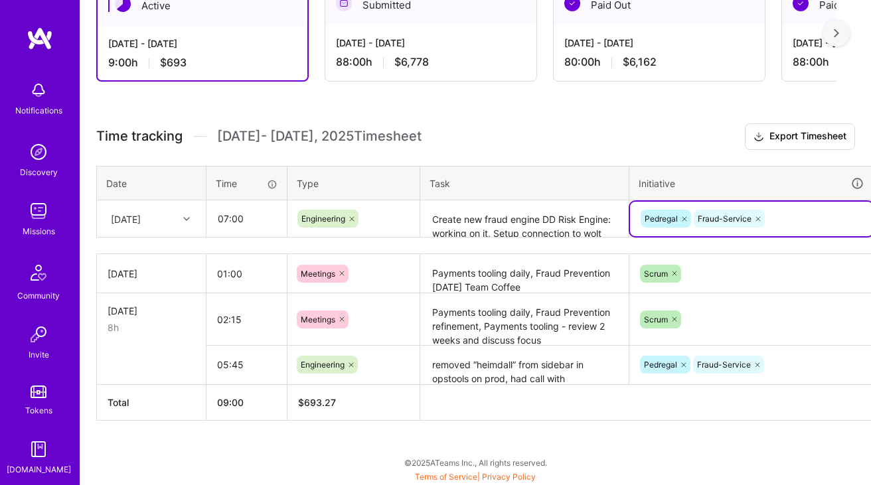
click at [595, 183] on th "Task" at bounding box center [524, 183] width 209 height 35
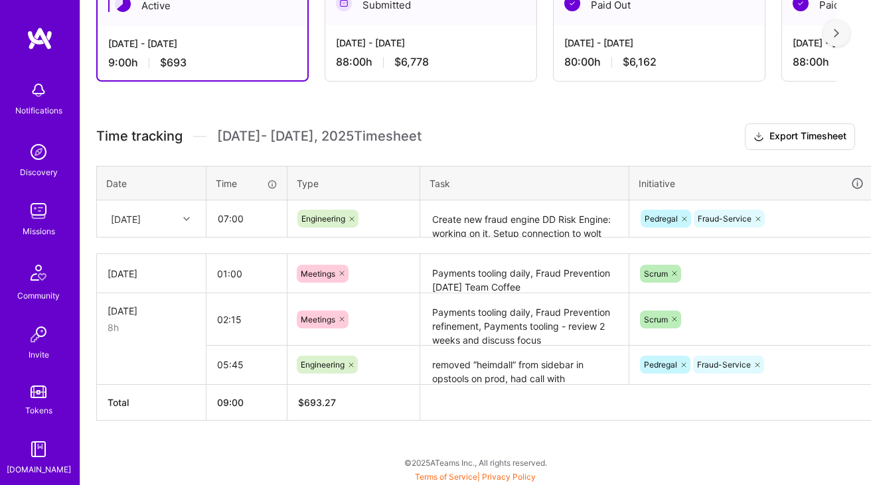
click at [543, 222] on textarea "Create new fraud engine DD Risk Engine: working on it, Setup connection to wolt…" at bounding box center [524, 219] width 206 height 35
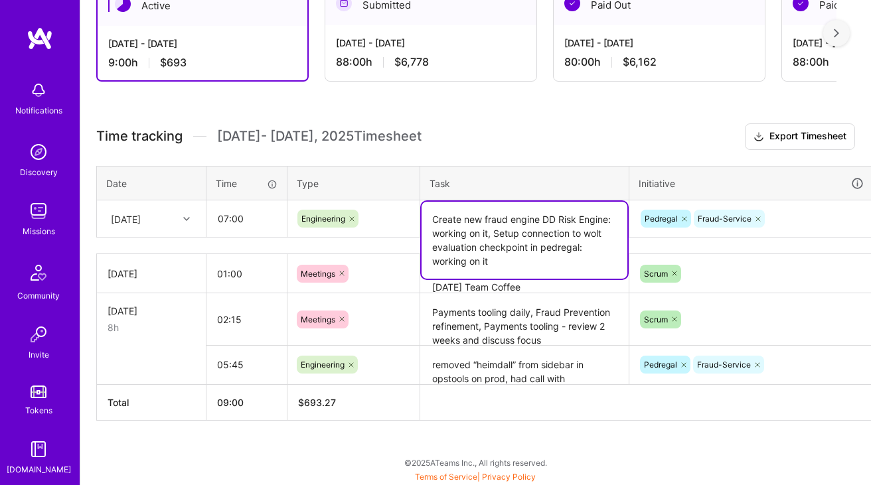
click at [552, 407] on th at bounding box center [669, 402] width 498 height 36
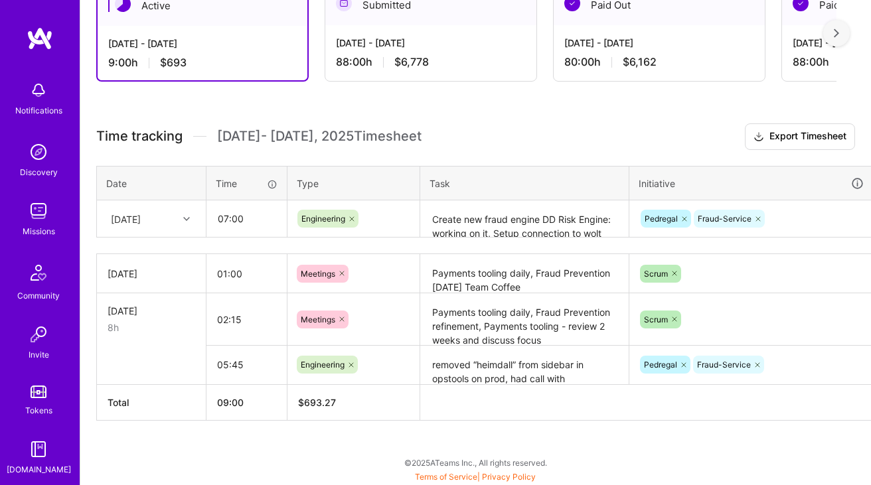
scroll to position [260, 48]
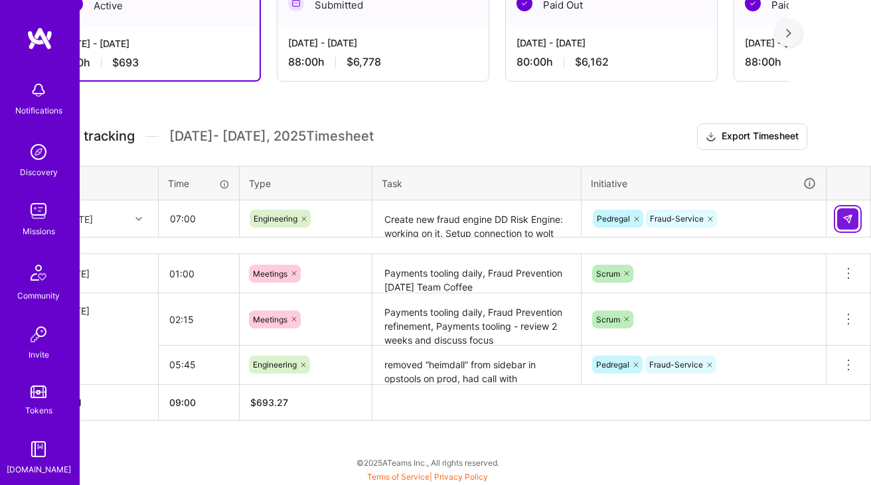
click at [851, 212] on button at bounding box center [847, 218] width 21 height 21
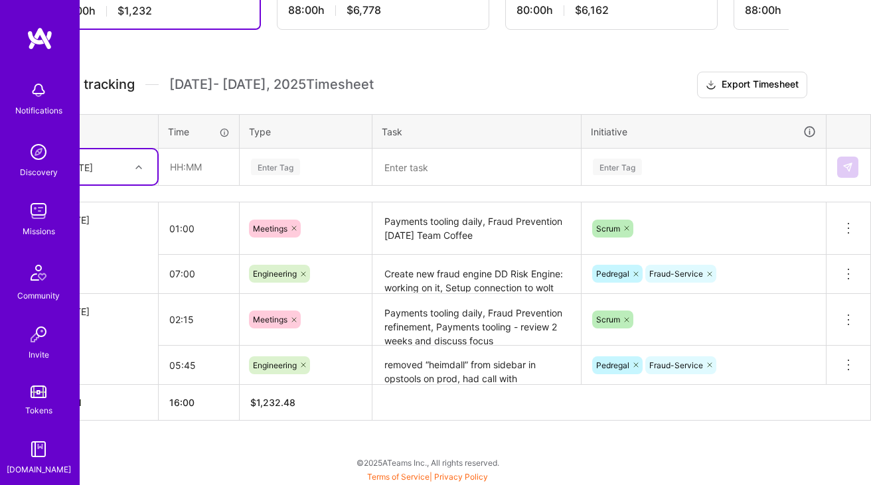
scroll to position [312, 0]
